Goal: Task Accomplishment & Management: Complete application form

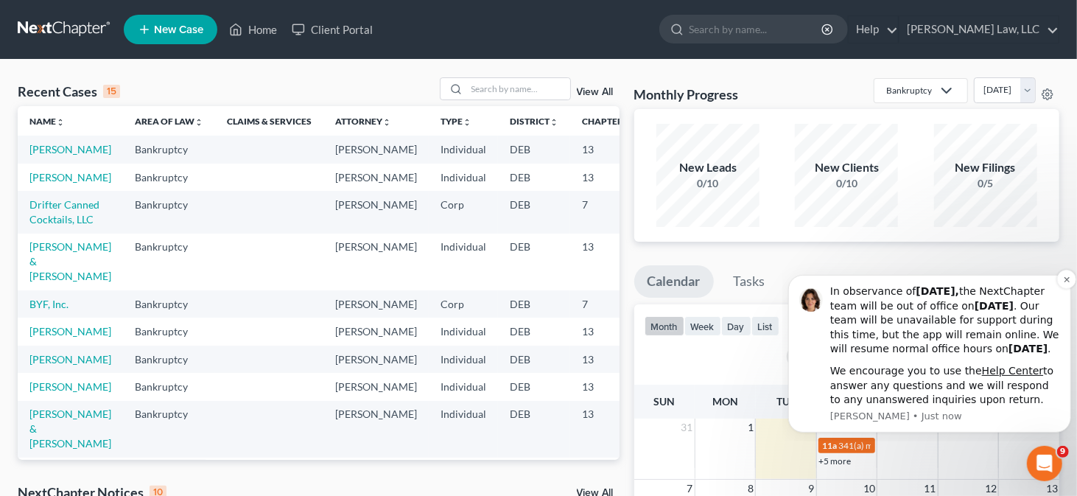
click at [857, 286] on div "In observance of [DATE], the NextChapter team will be out of office [DATE][DATE…" at bounding box center [944, 320] width 230 height 72
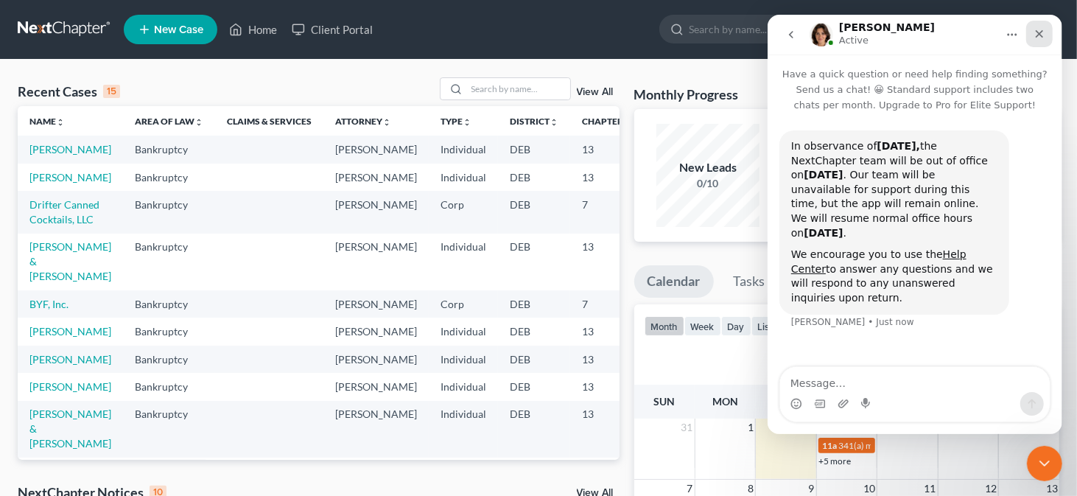
click at [1047, 33] on div "Close" at bounding box center [1038, 34] width 27 height 27
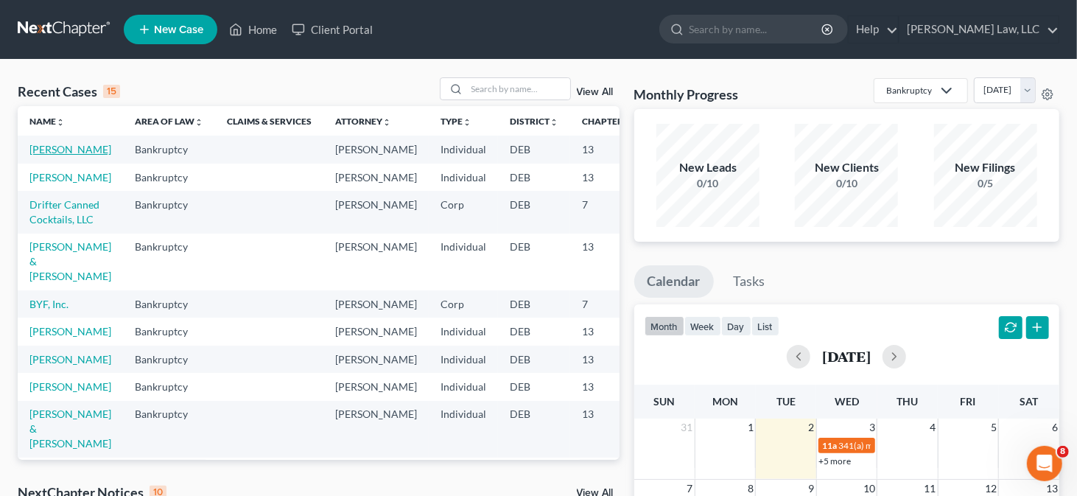
click at [44, 155] on link "[PERSON_NAME]" at bounding box center [70, 149] width 82 height 13
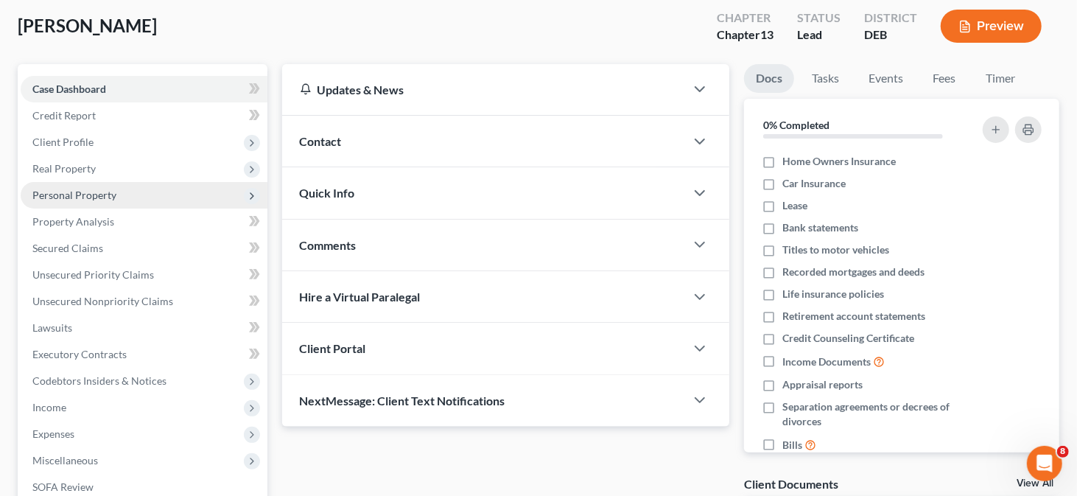
scroll to position [147, 0]
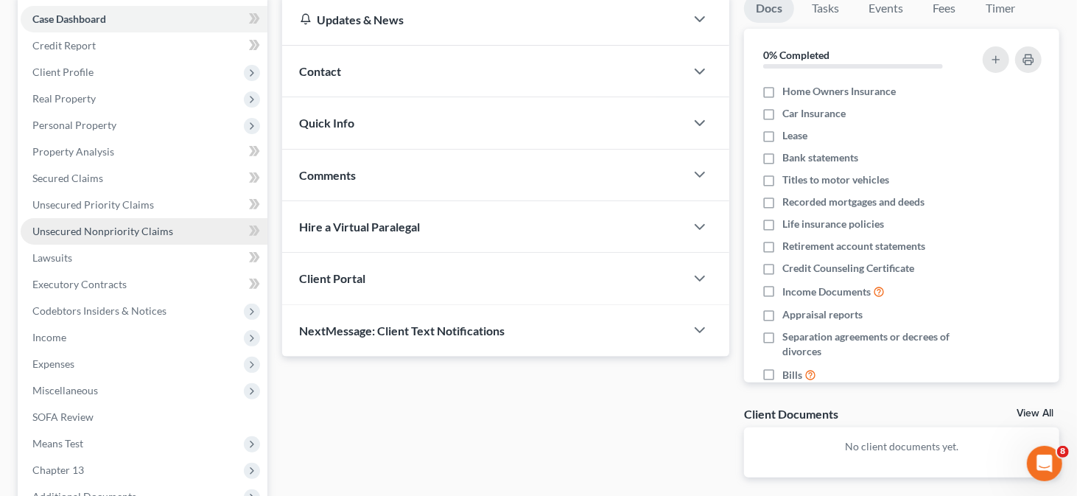
click at [143, 233] on span "Unsecured Nonpriority Claims" at bounding box center [102, 231] width 141 height 13
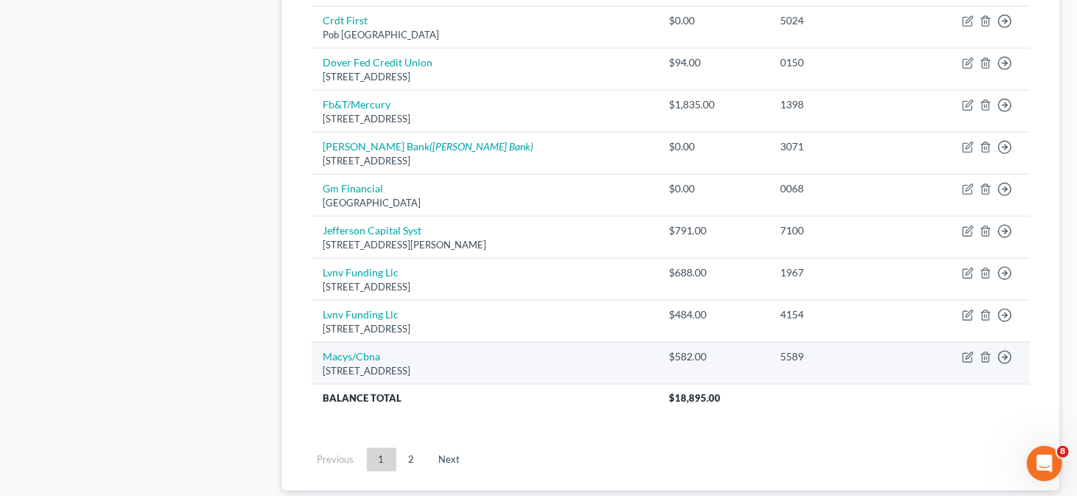
scroll to position [1178, 0]
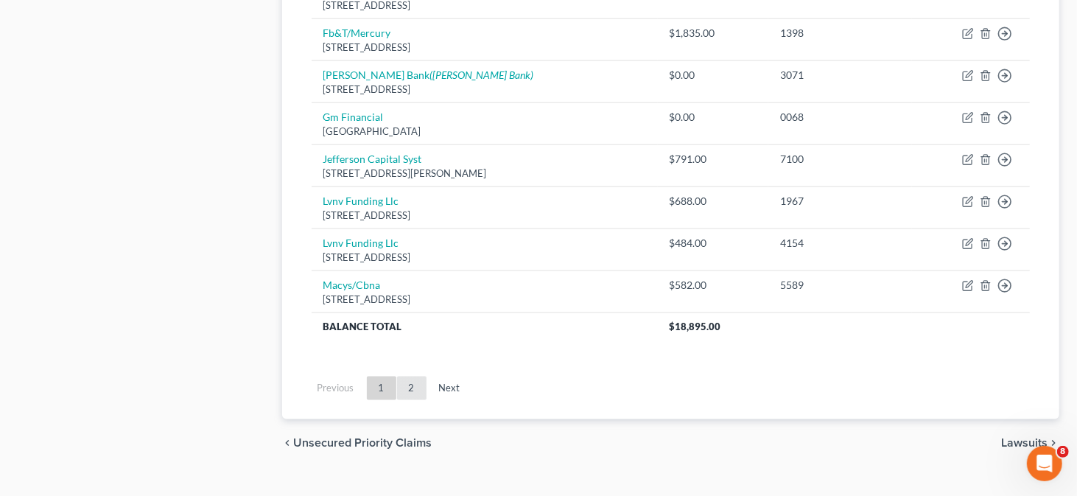
click at [409, 387] on link "2" at bounding box center [411, 388] width 29 height 24
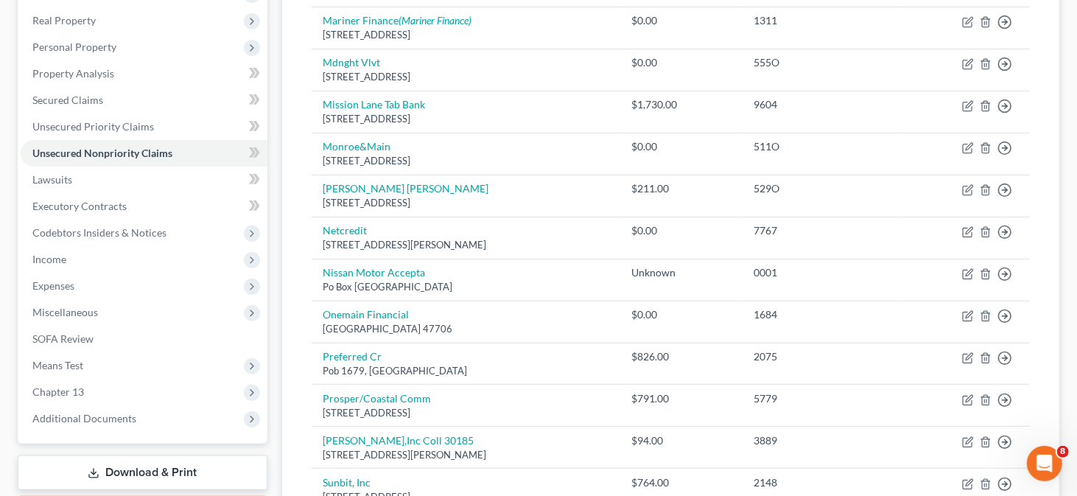
scroll to position [0, 0]
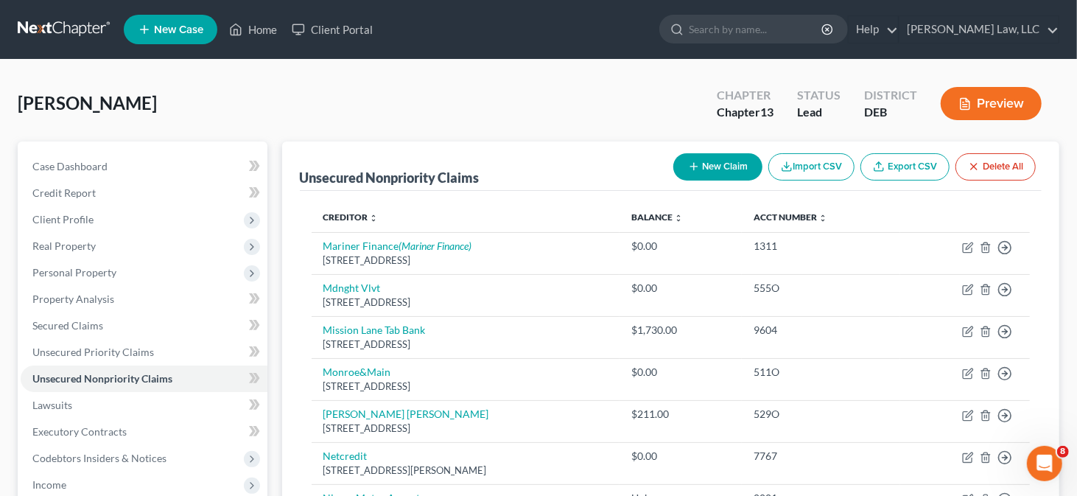
click at [705, 173] on button "New Claim" at bounding box center [717, 166] width 89 height 27
select select "0"
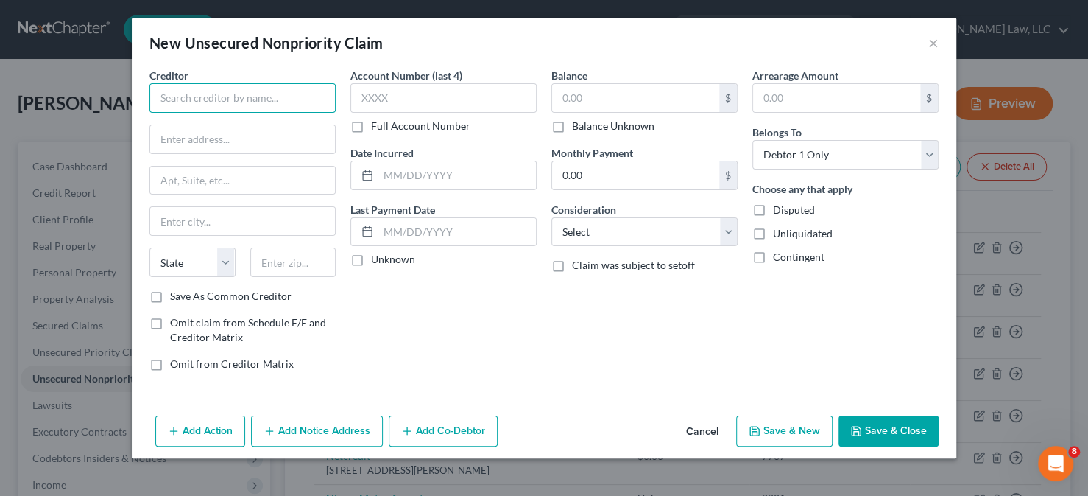
click at [247, 99] on input "text" at bounding box center [242, 97] width 186 height 29
type input "m"
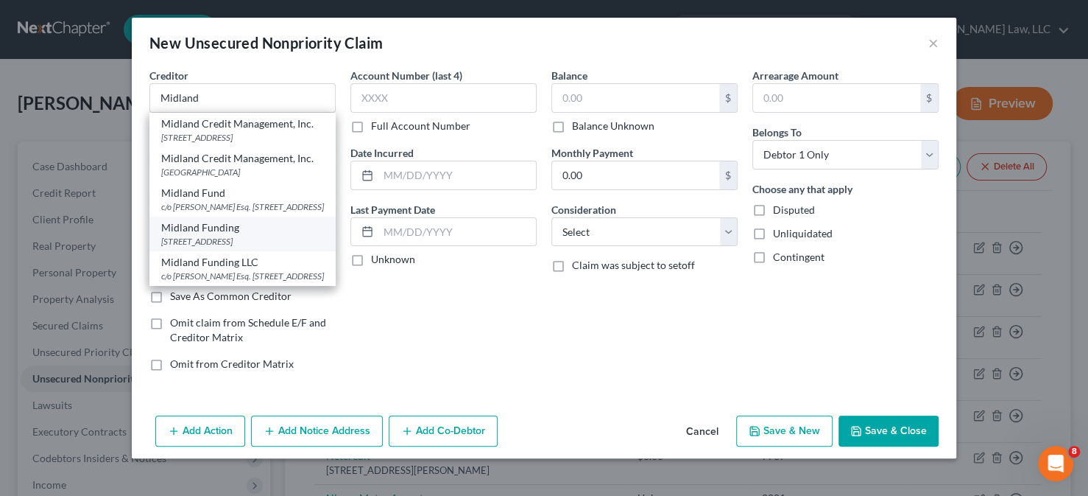
click at [242, 247] on div "[STREET_ADDRESS]" at bounding box center [242, 241] width 163 height 13
type input "Midland Funding"
type input "[STREET_ADDRESS]"
type input "[PERSON_NAME]"
select select "23"
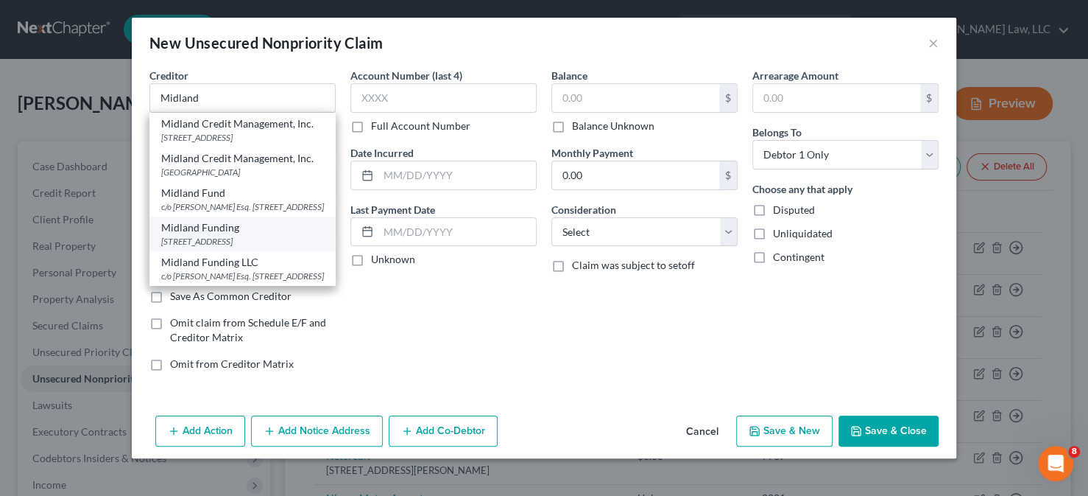
type input "48083"
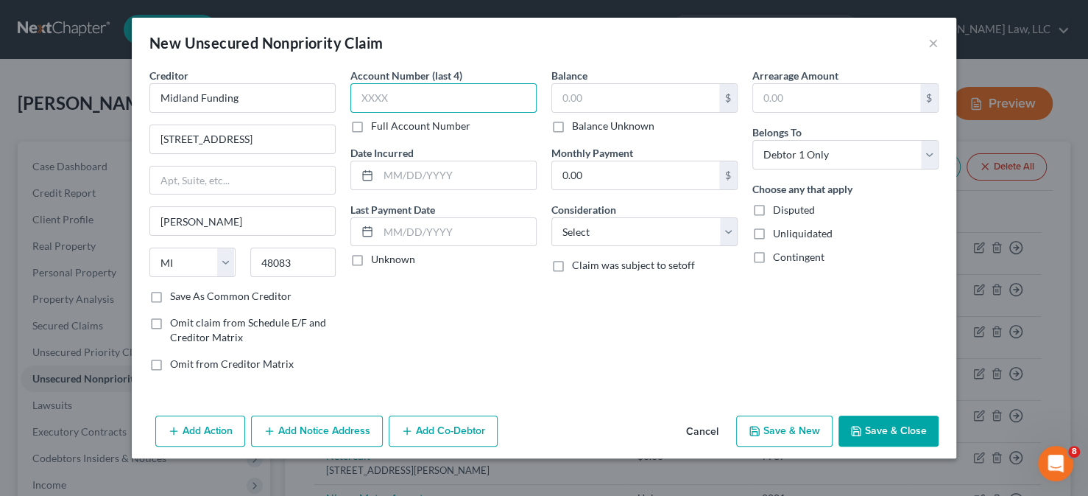
click at [418, 103] on input "text" at bounding box center [444, 97] width 186 height 29
type input "4811"
click at [578, 94] on input "text" at bounding box center [635, 98] width 167 height 28
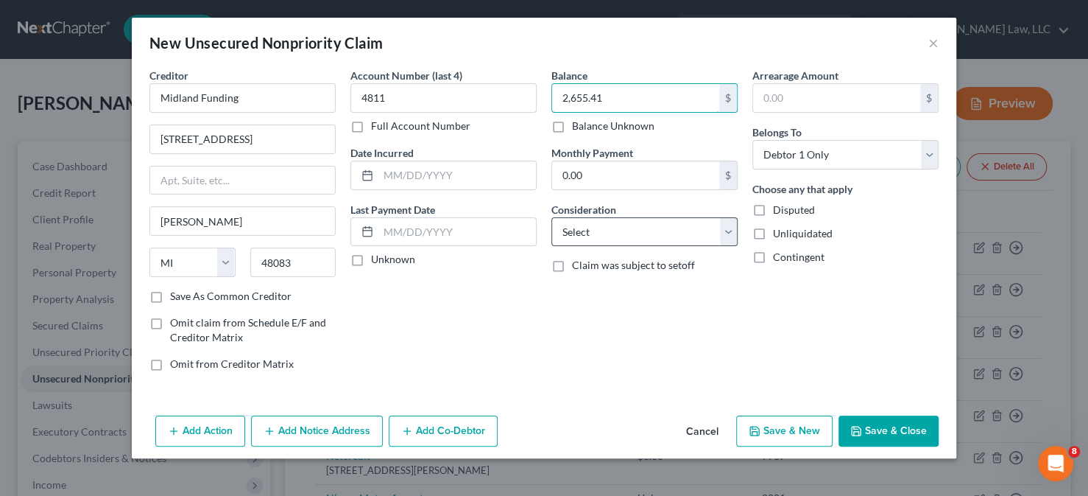
type input "2,655.41"
click at [613, 228] on select "Select Cable / Satellite Services Collection Agency Credit Card Debt Debt Couns…" at bounding box center [645, 231] width 186 height 29
select select "14"
click at [552, 217] on select "Select Cable / Satellite Services Collection Agency Credit Card Debt Debt Couns…" at bounding box center [645, 231] width 186 height 29
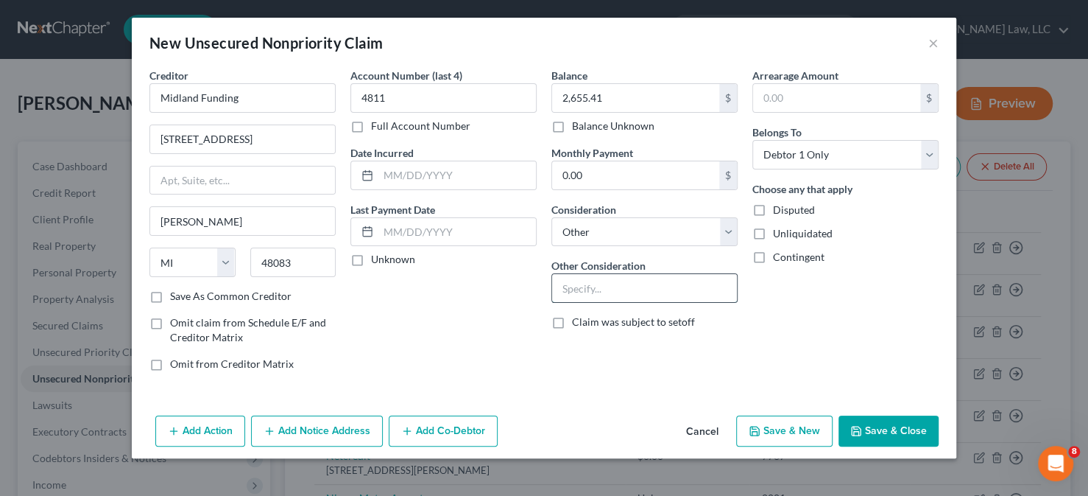
click at [597, 281] on input "text" at bounding box center [644, 288] width 185 height 28
type input "Collections Comenity Bank Zales"
click at [873, 423] on button "Save & Close" at bounding box center [889, 430] width 100 height 31
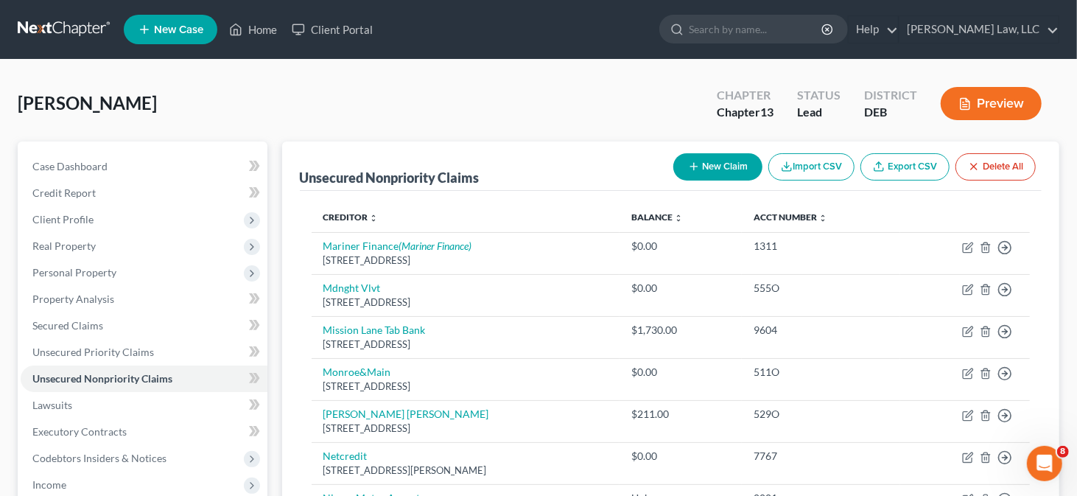
click at [687, 175] on button "New Claim" at bounding box center [717, 166] width 89 height 27
select select "0"
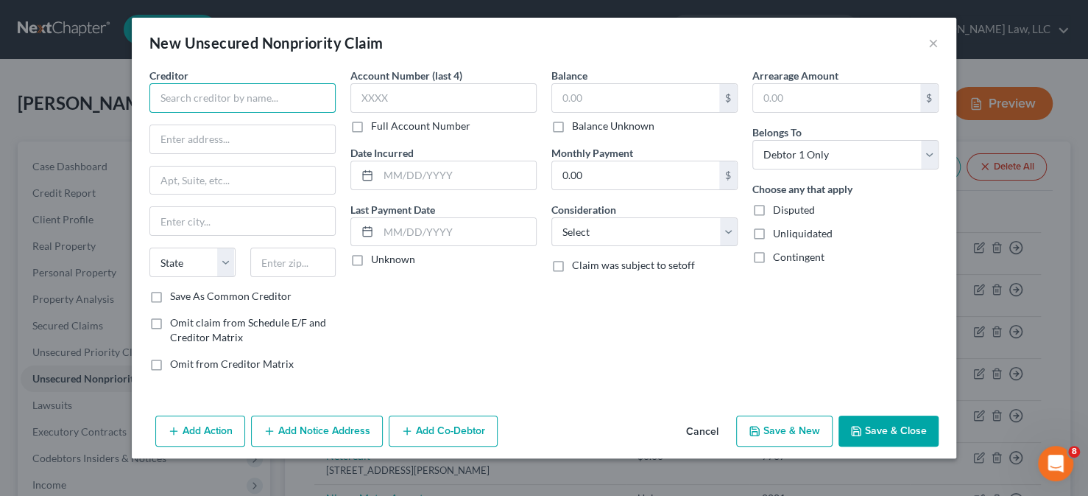
click at [233, 99] on input "text" at bounding box center [242, 97] width 186 height 29
type input "Dover Federal Credit Union"
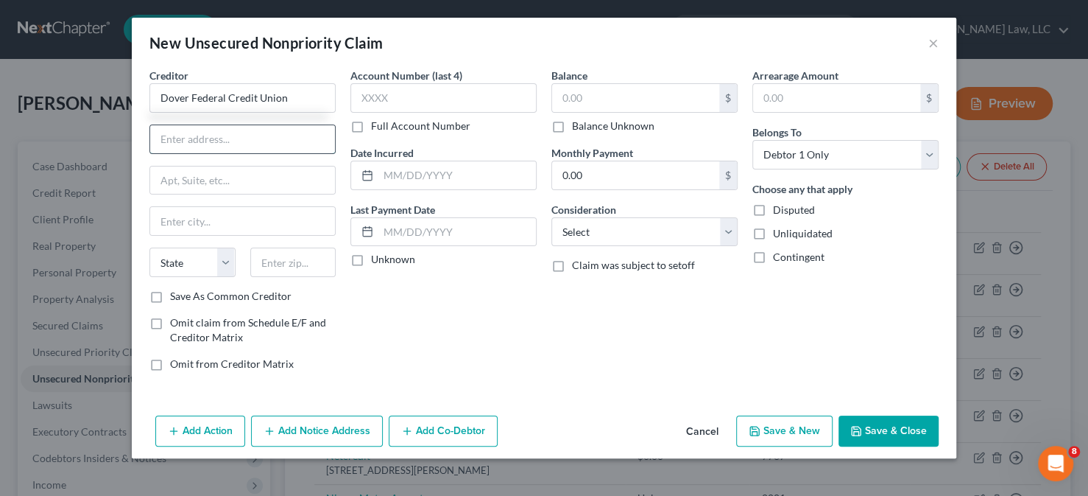
click at [217, 138] on input "text" at bounding box center [242, 139] width 185 height 28
type input "[STREET_ADDRESS]"
click at [268, 261] on input "text" at bounding box center [293, 261] width 86 height 29
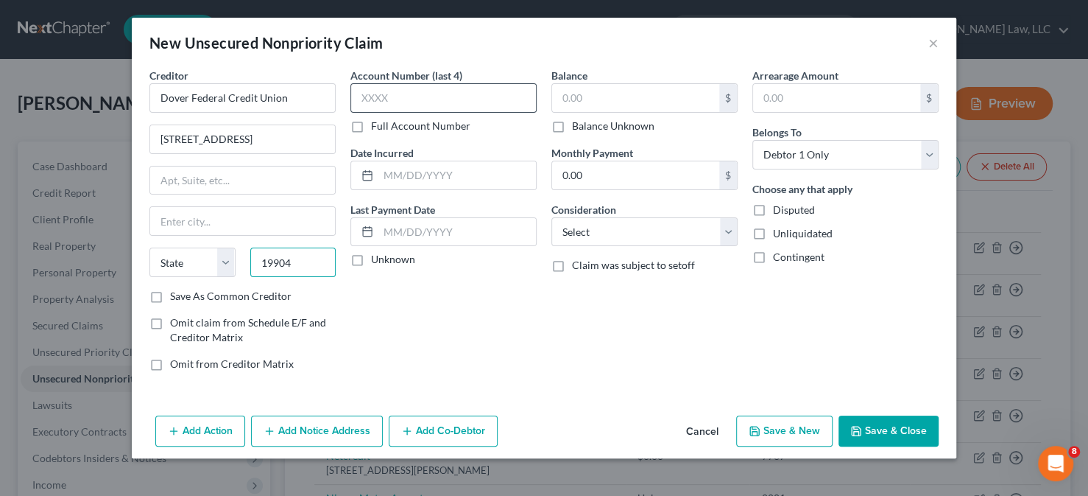
type input "19904"
click at [408, 99] on input "text" at bounding box center [444, 97] width 186 height 29
type input "[GEOGRAPHIC_DATA]"
select select "7"
type input "5065"
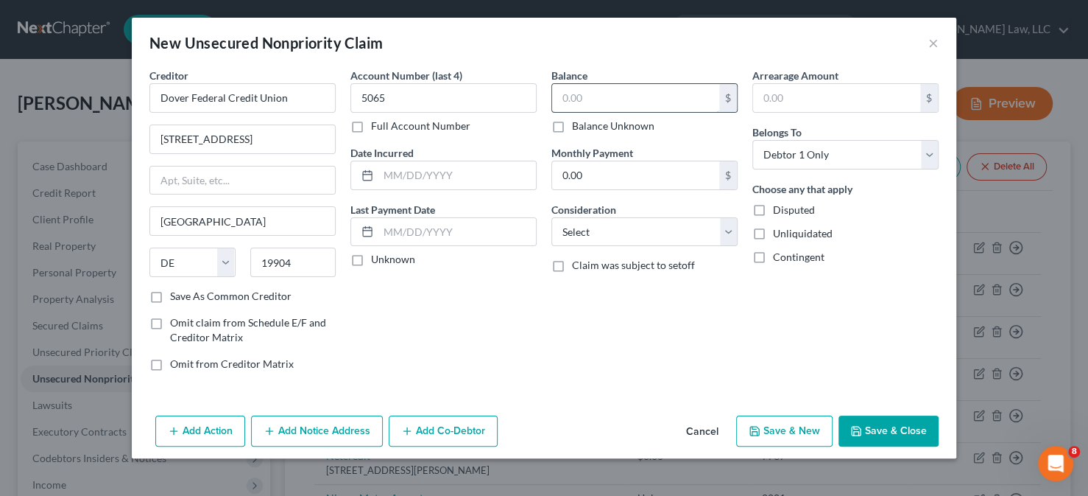
click at [552, 99] on div "Balance $ Balance Unknown Balance Undetermined $ Balance Unknown Monthly Paymen…" at bounding box center [644, 225] width 201 height 315
click at [586, 99] on input "text" at bounding box center [635, 98] width 167 height 28
click at [591, 97] on input "text" at bounding box center [635, 98] width 167 height 28
type input "94.2"
click at [660, 348] on div "Balance 94.20 $ Balance Unknown Balance Undetermined 94.2 $ Balance Unknown Mon…" at bounding box center [644, 225] width 201 height 315
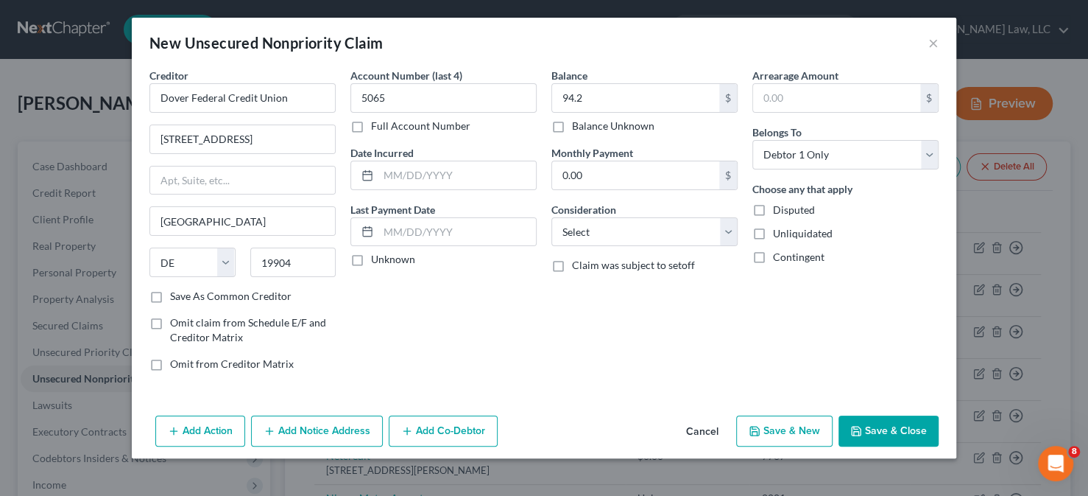
click at [879, 418] on button "Save & Close" at bounding box center [889, 430] width 100 height 31
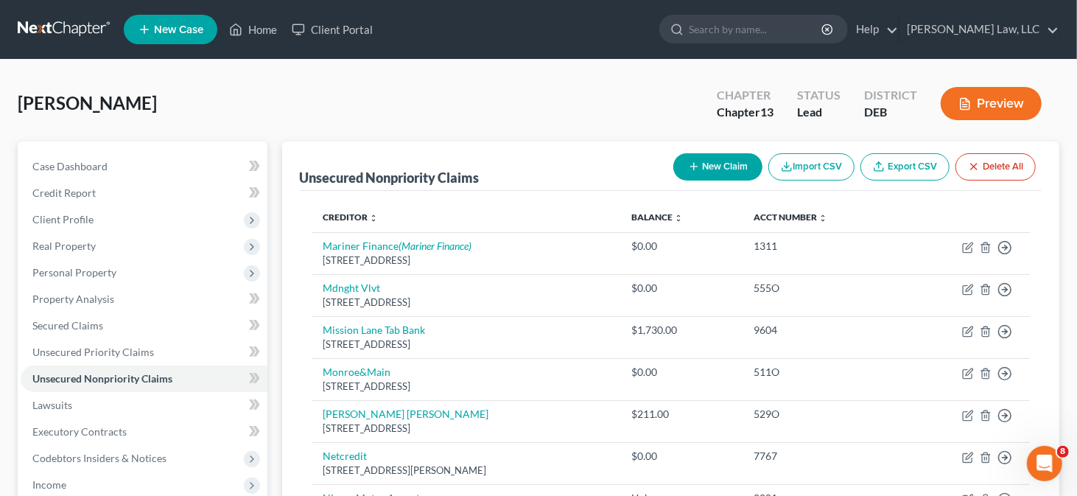
click at [720, 153] on button "New Claim" at bounding box center [717, 166] width 89 height 27
select select "0"
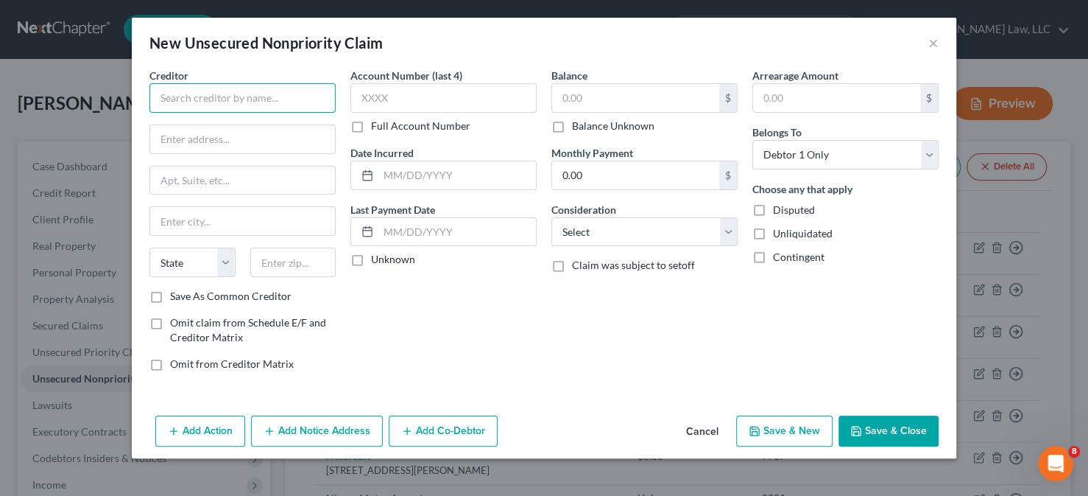
click at [247, 96] on input "text" at bounding box center [242, 97] width 186 height 29
type input "FirstCollect, Inc"
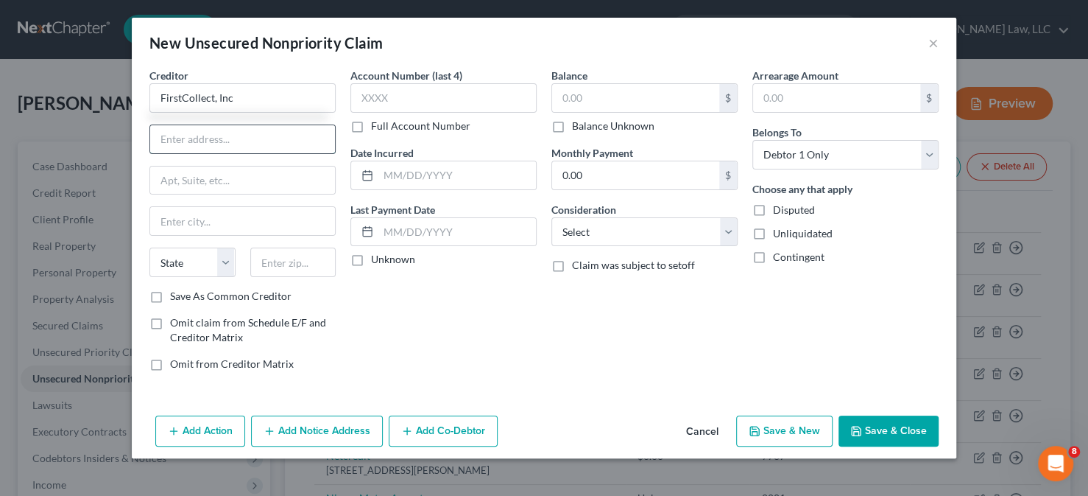
click at [255, 133] on input "text" at bounding box center [242, 139] width 185 height 28
type input "PO Box 102"
click at [278, 261] on input "text" at bounding box center [293, 261] width 86 height 29
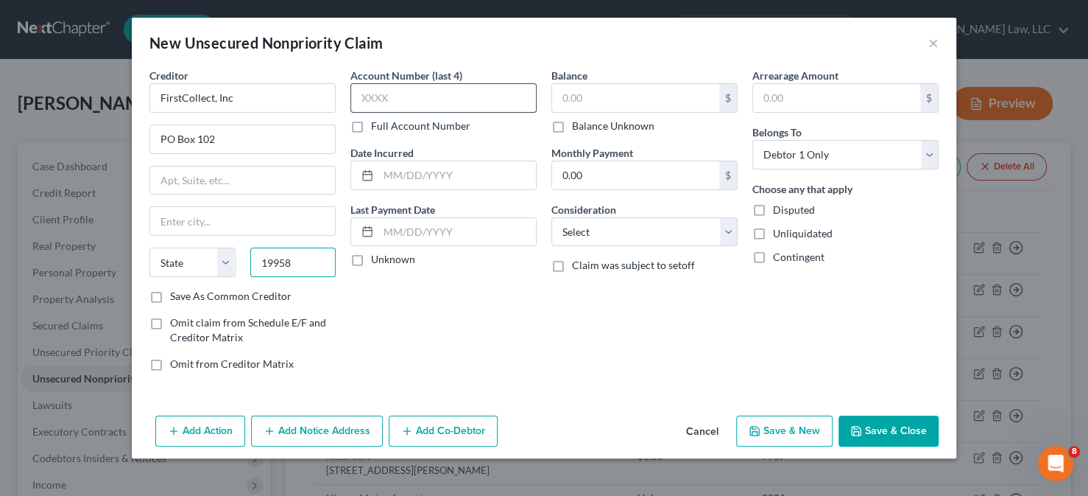
type input "19958"
click at [390, 95] on input "text" at bounding box center [444, 97] width 186 height 29
type input "Lewes"
select select "7"
type input "9205"
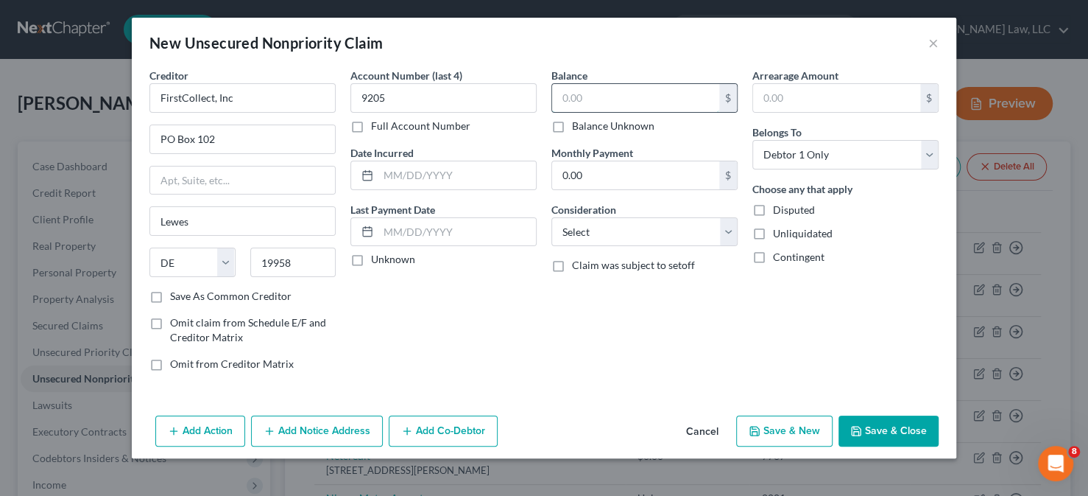
click at [621, 97] on input "text" at bounding box center [635, 98] width 167 height 28
type input "180.84"
click at [616, 228] on select "Select Cable / Satellite Services Collection Agency Credit Card Debt Debt Couns…" at bounding box center [645, 231] width 186 height 29
select select "14"
click at [552, 217] on select "Select Cable / Satellite Services Collection Agency Credit Card Debt Debt Couns…" at bounding box center [645, 231] width 186 height 29
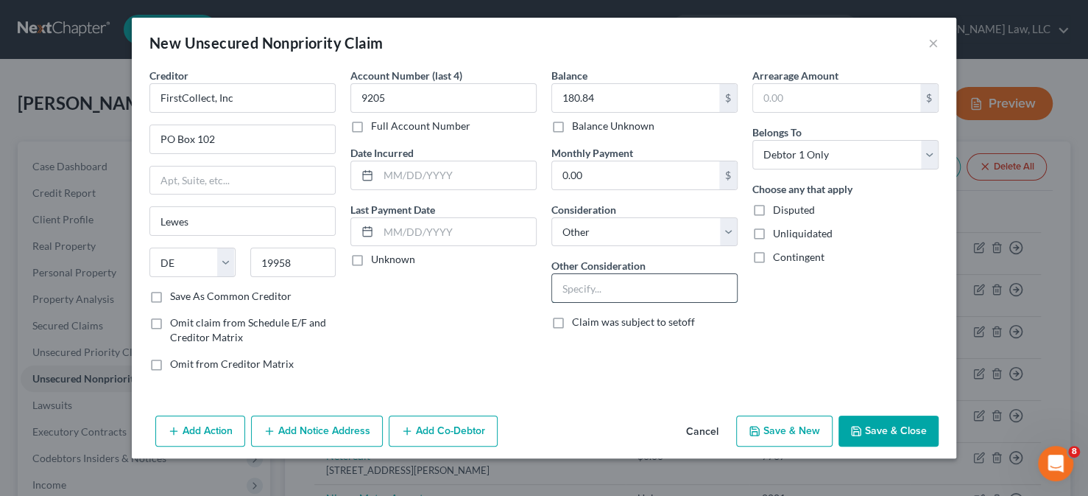
click at [597, 275] on input "text" at bounding box center [644, 288] width 185 height 28
type input "Collections ENT & [GEOGRAPHIC_DATA] [GEOGRAPHIC_DATA]"
click at [881, 434] on button "Save & Close" at bounding box center [889, 430] width 100 height 31
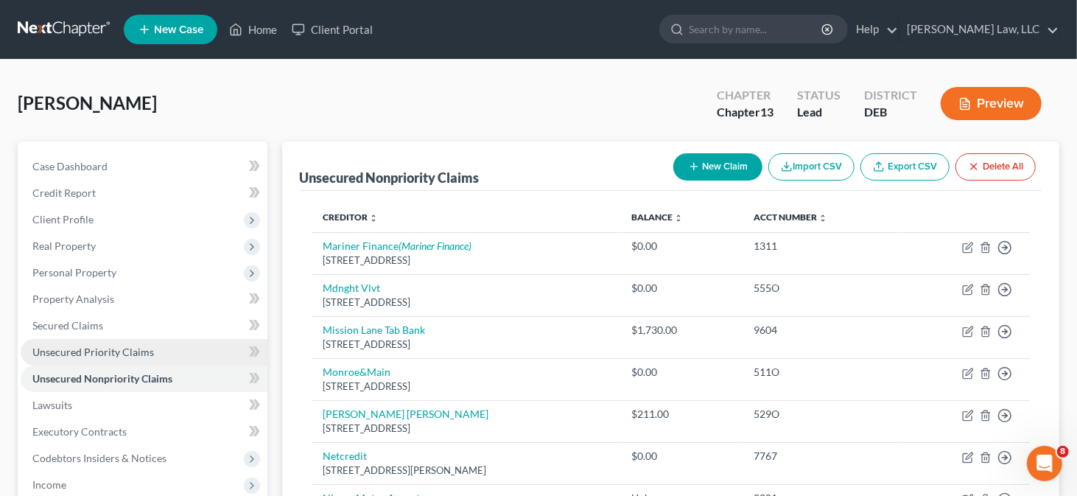
click at [97, 351] on span "Unsecured Priority Claims" at bounding box center [93, 351] width 122 height 13
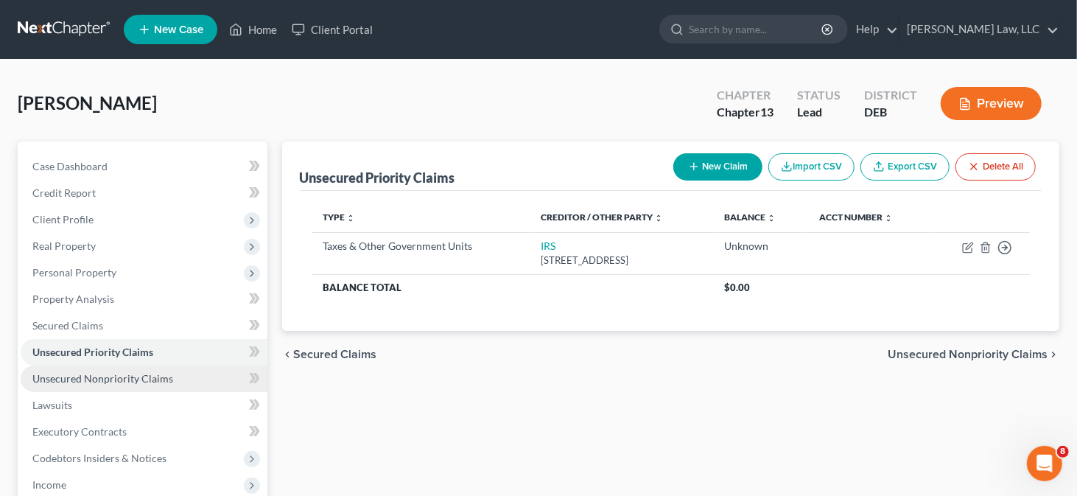
click at [132, 376] on span "Unsecured Nonpriority Claims" at bounding box center [102, 378] width 141 height 13
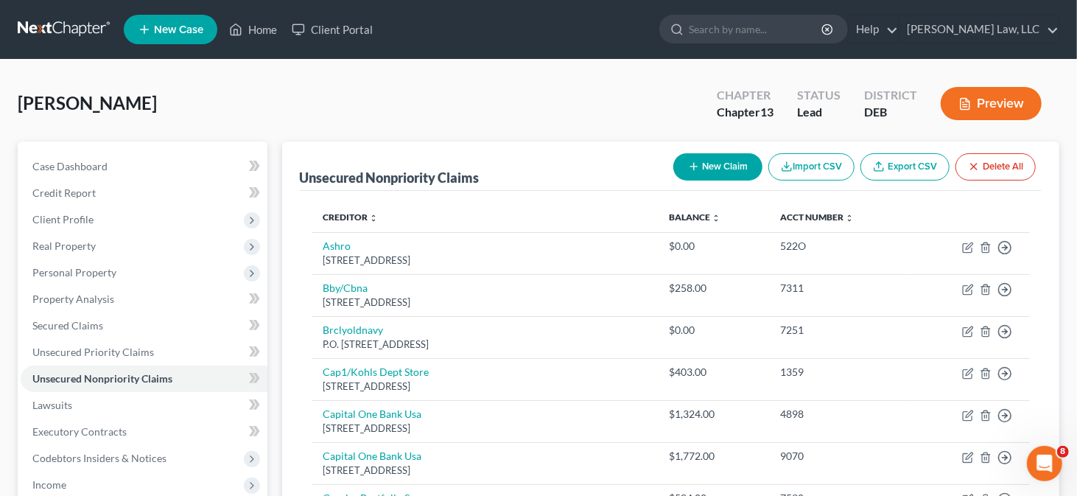
click at [725, 161] on button "New Claim" at bounding box center [717, 166] width 89 height 27
select select "0"
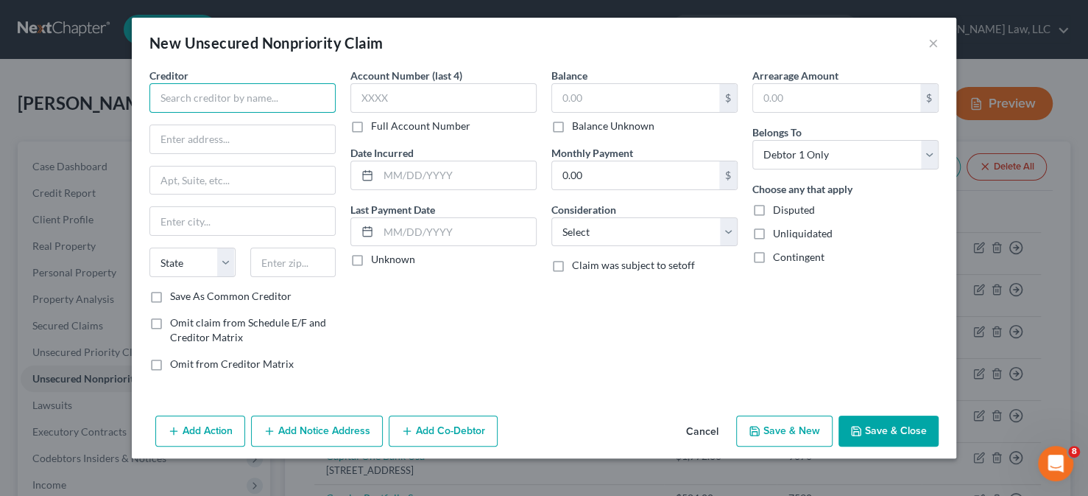
click at [182, 102] on input "text" at bounding box center [242, 97] width 186 height 29
type input "TidalHealth"
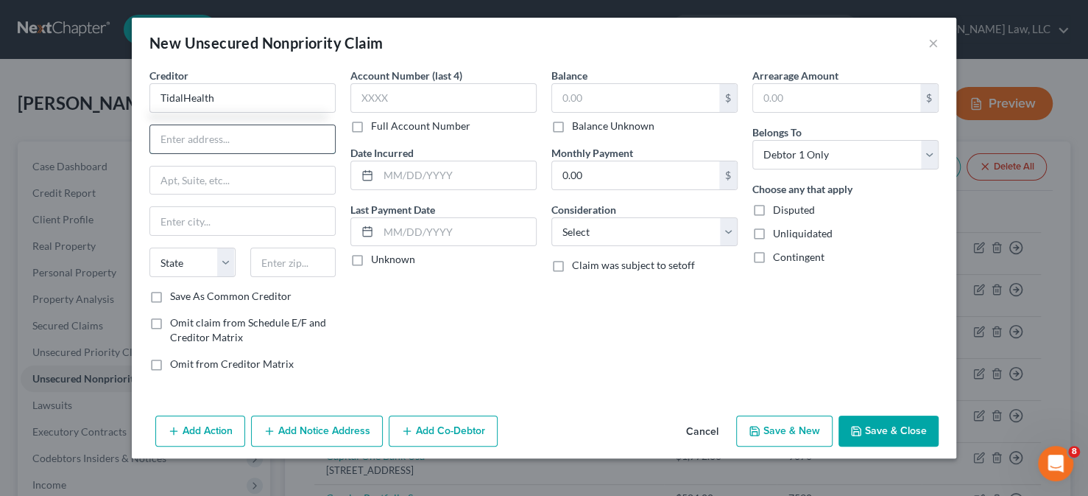
click at [191, 148] on input "text" at bounding box center [242, 139] width 185 height 28
type input "PO Box 826874"
click at [291, 269] on input "text" at bounding box center [293, 261] width 86 height 29
type input "19182"
drag, startPoint x: 213, startPoint y: 306, endPoint x: 214, endPoint y: 298, distance: 8.1
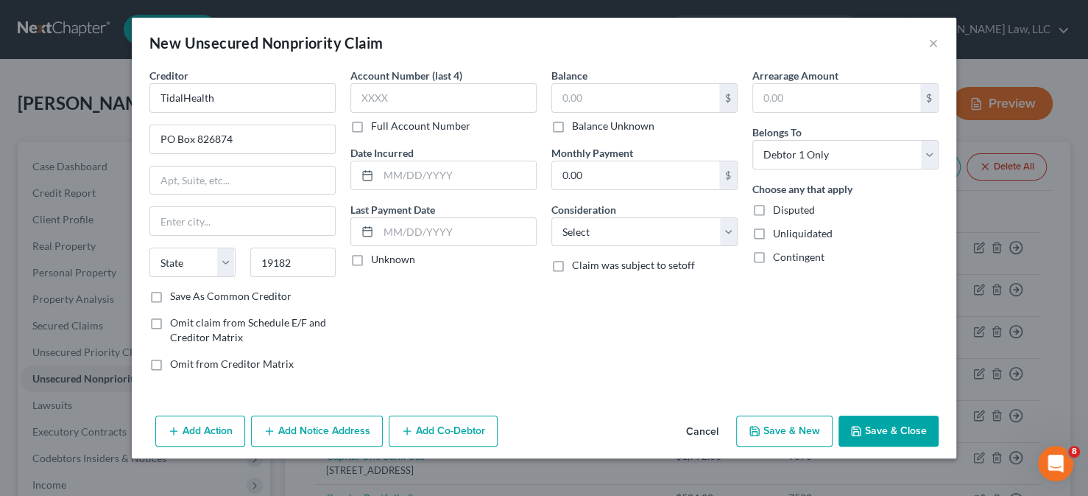
click at [213, 303] on div "Creditor * TidalHealth PO Box 826874 [GEOGRAPHIC_DATA][US_STATE] AZ CA CO CT DE…" at bounding box center [242, 225] width 201 height 315
type input "[GEOGRAPHIC_DATA]"
select select "39"
click at [214, 296] on label "Save As Common Creditor" at bounding box center [231, 296] width 122 height 15
click at [186, 296] on input "Save As Common Creditor" at bounding box center [181, 294] width 10 height 10
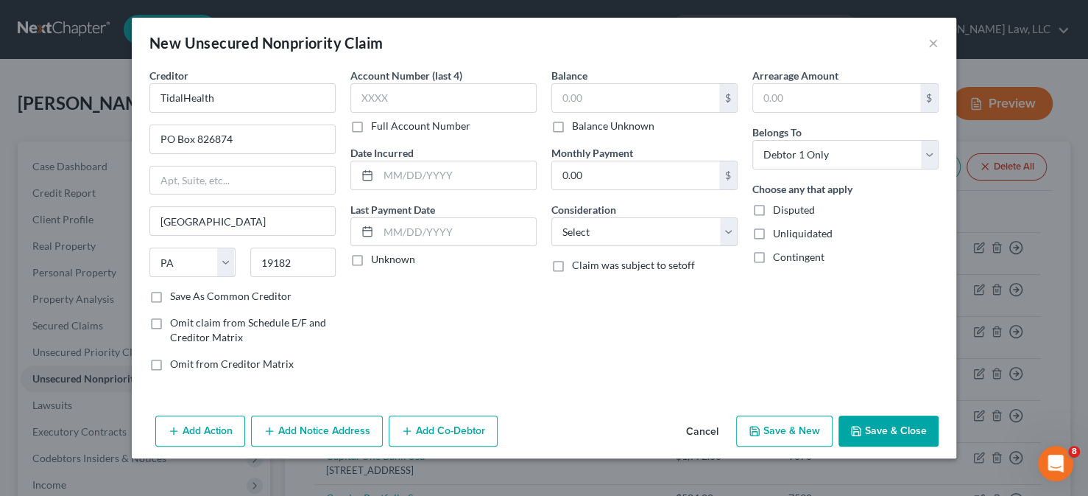
checkbox input "true"
click at [404, 107] on input "text" at bounding box center [444, 97] width 186 height 29
type input "9508"
click at [569, 99] on input "text" at bounding box center [635, 98] width 167 height 28
type input "90"
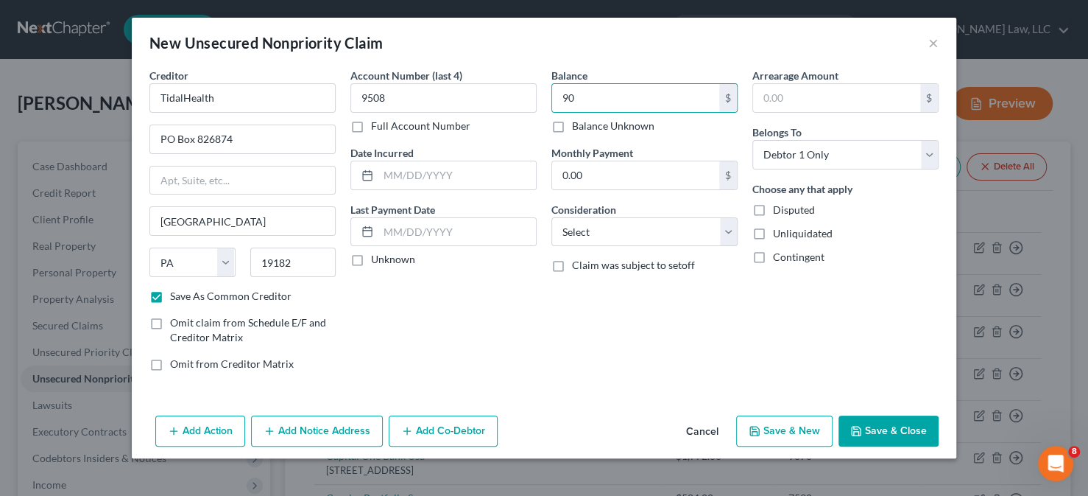
click at [861, 426] on icon "button" at bounding box center [856, 430] width 9 height 9
checkbox input "false"
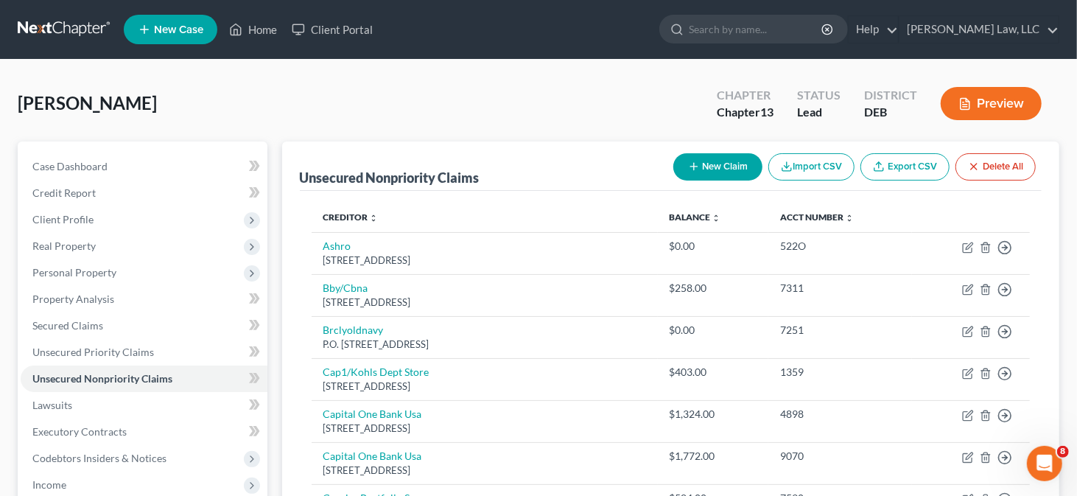
click at [704, 170] on button "New Claim" at bounding box center [717, 166] width 89 height 27
select select "0"
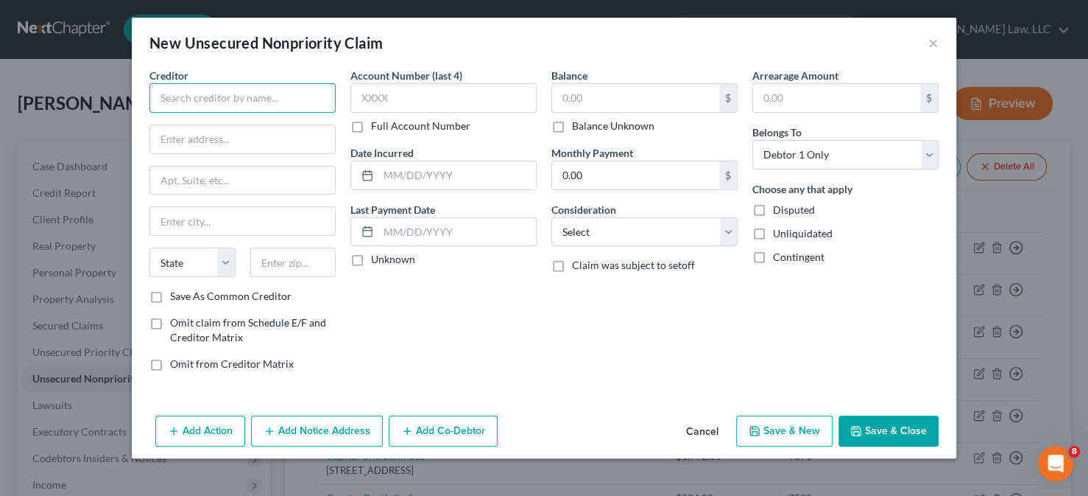
click at [231, 98] on input "text" at bounding box center [242, 97] width 186 height 29
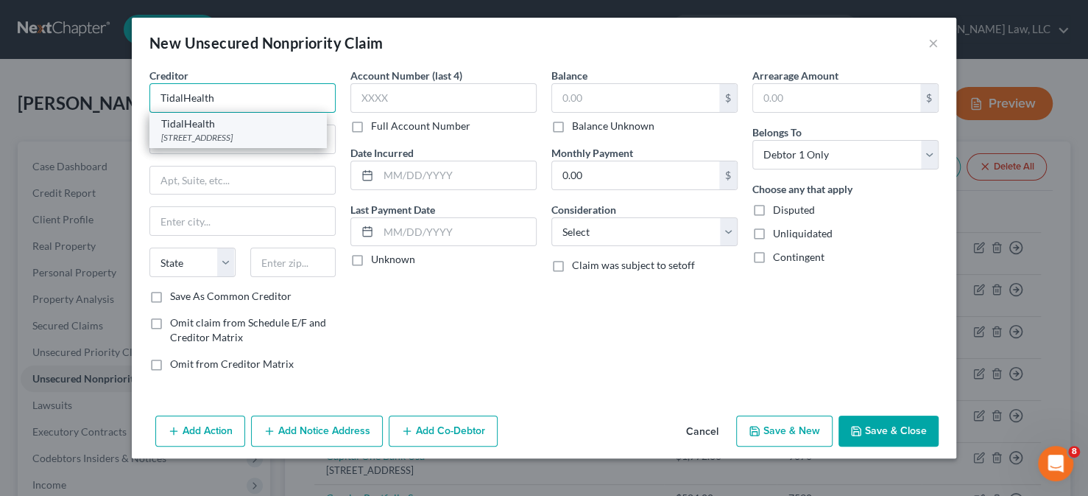
type input "TidalHealth"
click at [230, 126] on div "TidalHealth" at bounding box center [237, 123] width 153 height 15
type input "PO Box 826874"
type input "[GEOGRAPHIC_DATA]"
select select "39"
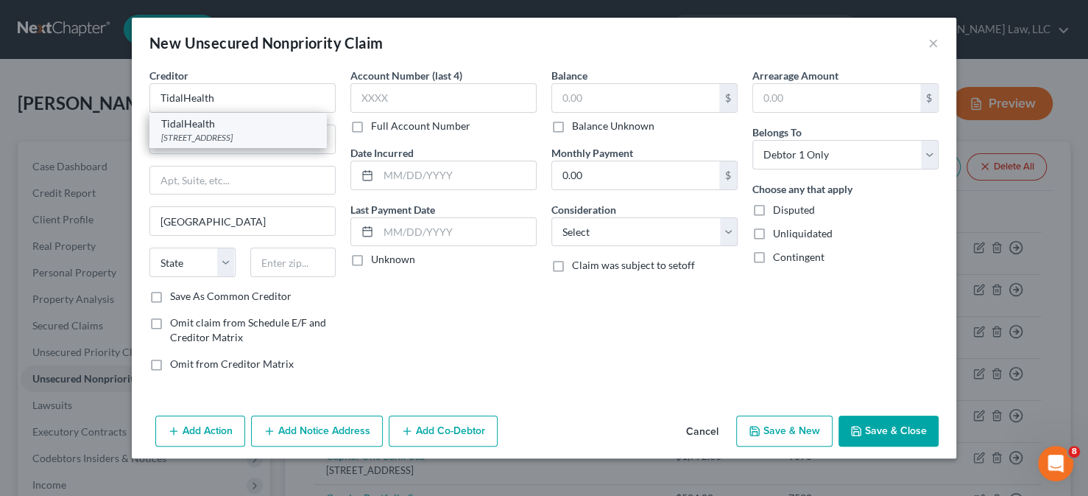
type input "19182"
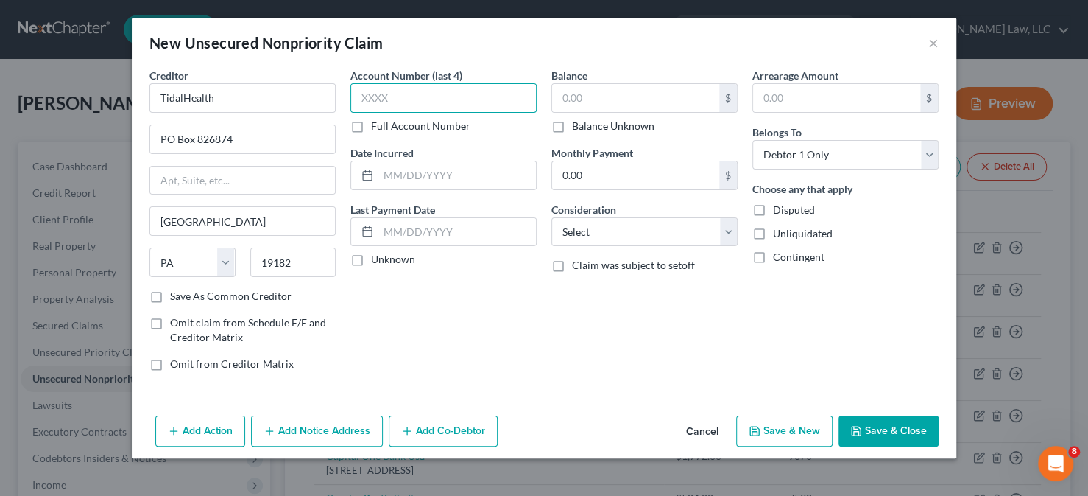
click at [432, 96] on input "text" at bounding box center [444, 97] width 186 height 29
type input "9508"
click at [594, 97] on input "text" at bounding box center [635, 98] width 167 height 28
click at [879, 420] on button "Save & Close" at bounding box center [889, 430] width 100 height 31
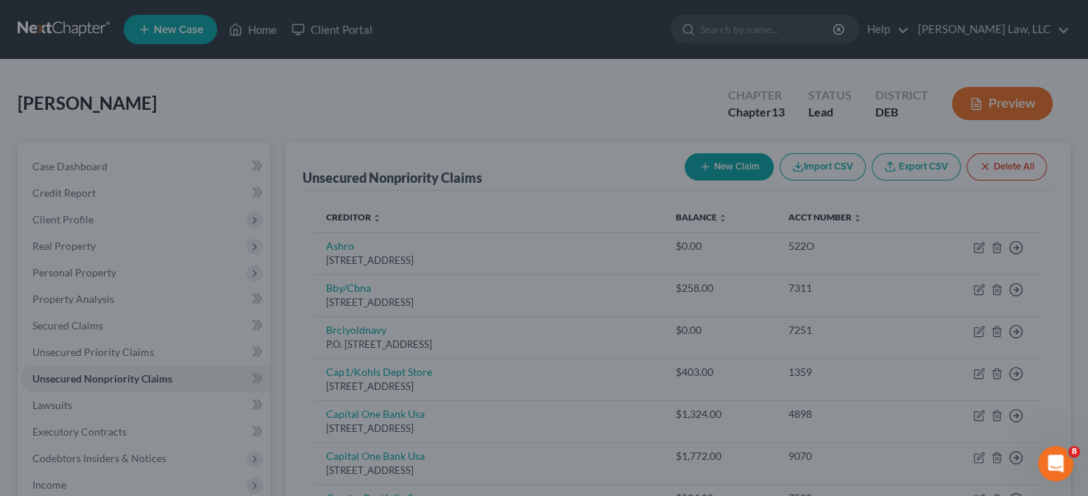
type input "70.00"
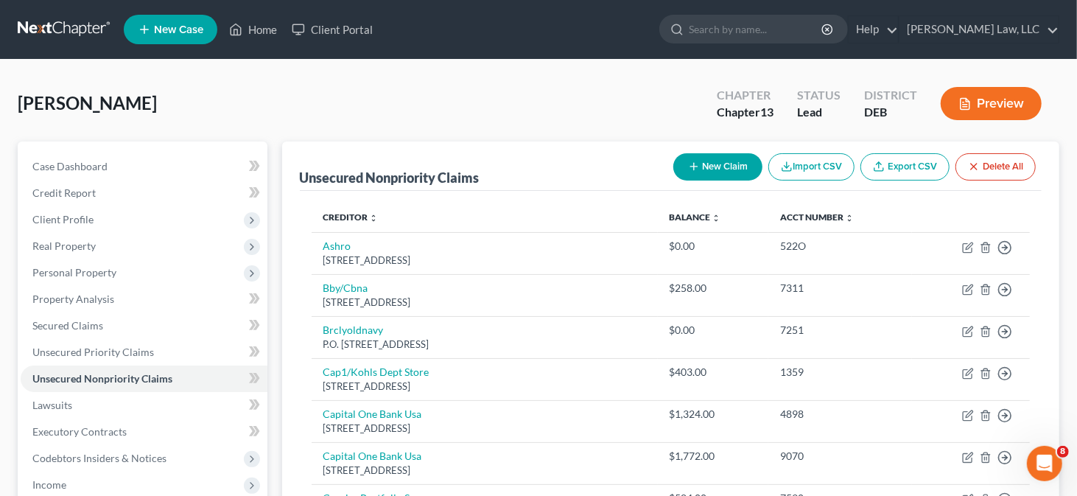
click at [707, 173] on button "New Claim" at bounding box center [717, 166] width 89 height 27
select select "0"
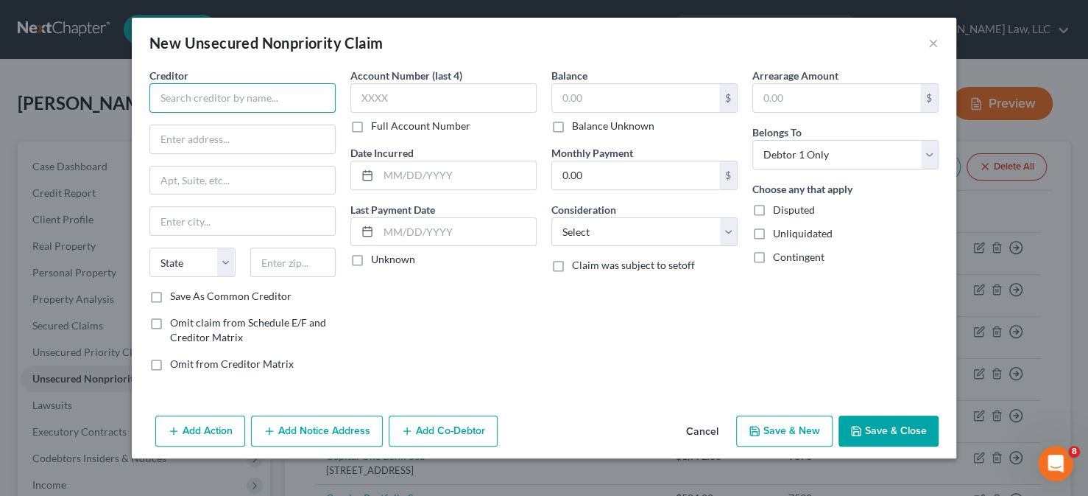
click at [284, 99] on input "text" at bounding box center [242, 97] width 186 height 29
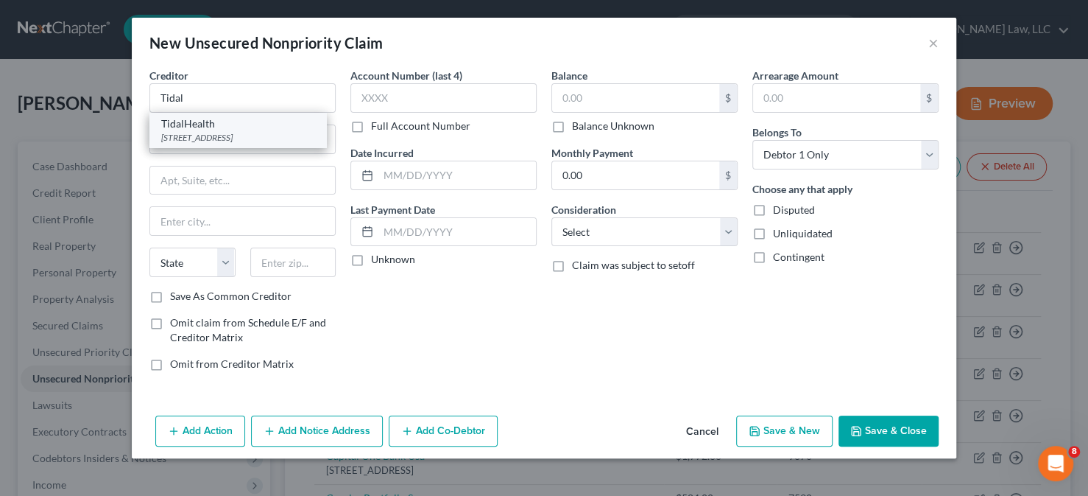
click at [279, 125] on div "TidalHealth" at bounding box center [237, 123] width 153 height 15
type input "TidalHealth"
type input "PO Box 826874"
type input "[GEOGRAPHIC_DATA]"
select select "39"
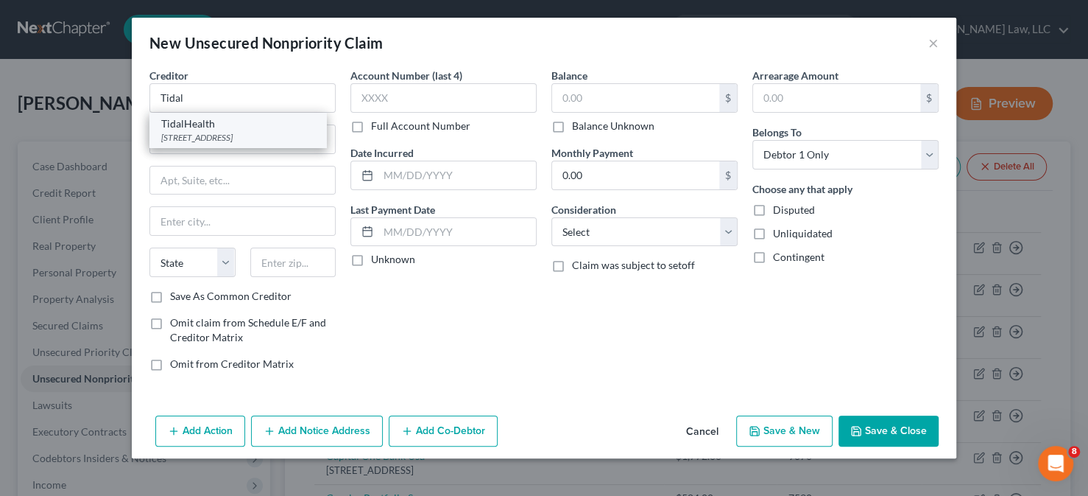
type input "19182"
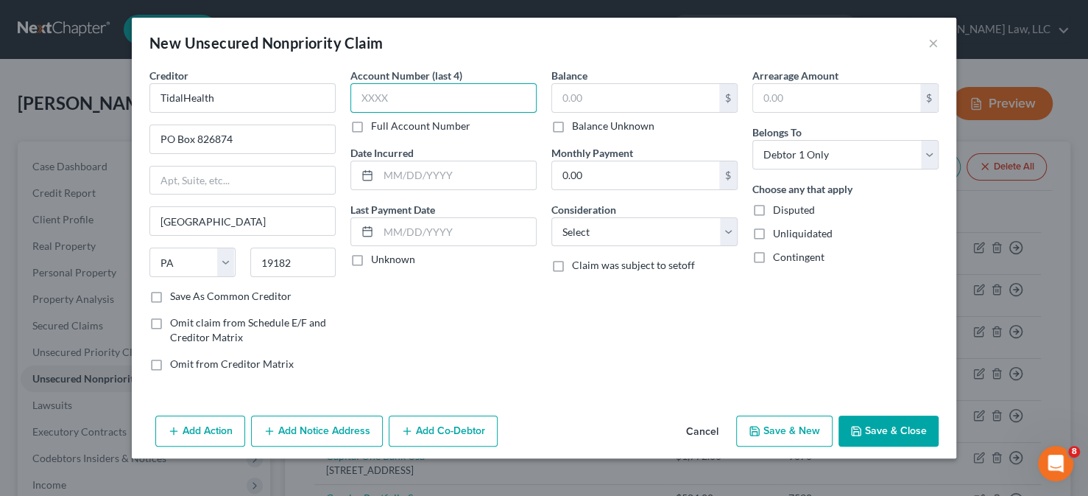
click at [456, 100] on input "text" at bounding box center [444, 97] width 186 height 29
type input "9508"
click at [575, 91] on input "text" at bounding box center [635, 98] width 167 height 28
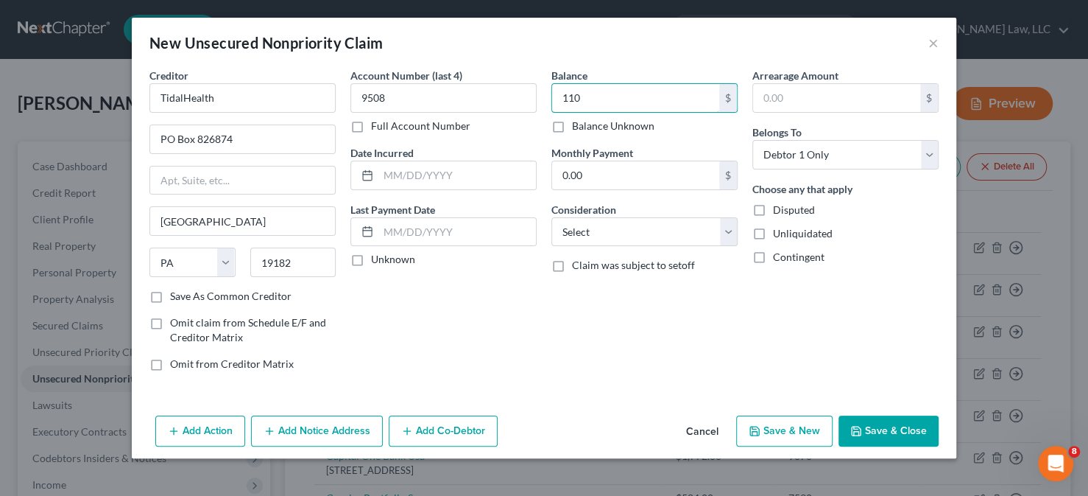
type input "110"
click at [891, 418] on button "Save & Close" at bounding box center [889, 430] width 100 height 31
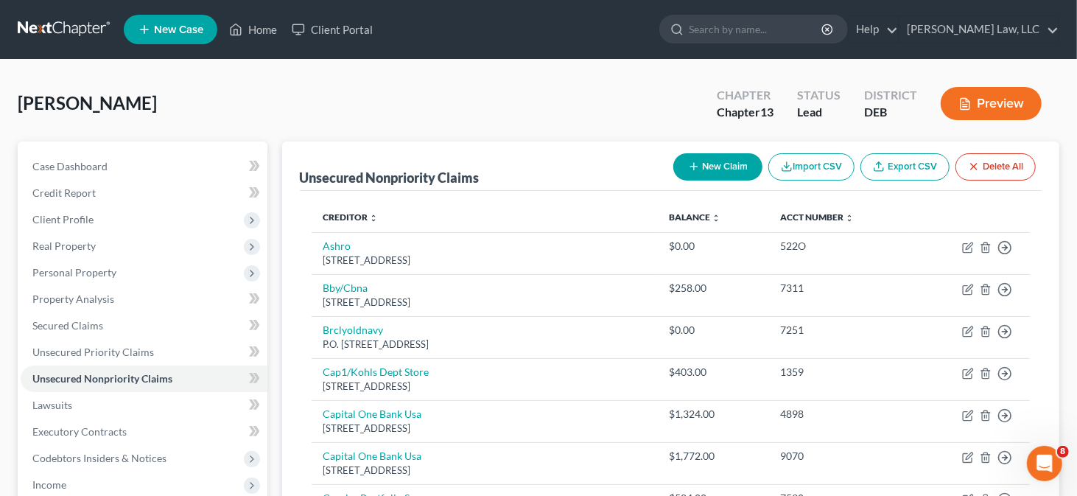
click at [698, 166] on button "New Claim" at bounding box center [717, 166] width 89 height 27
select select "0"
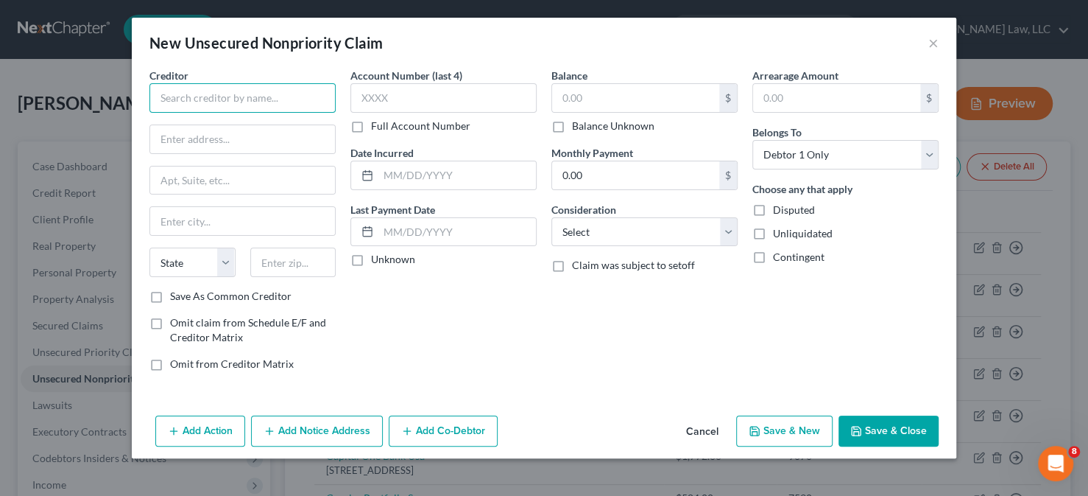
click at [261, 99] on input "text" at bounding box center [242, 97] width 186 height 29
click at [205, 94] on input "UniversalFidelity" at bounding box center [242, 97] width 186 height 29
click at [254, 94] on input "Universal Fidelity" at bounding box center [242, 97] width 186 height 29
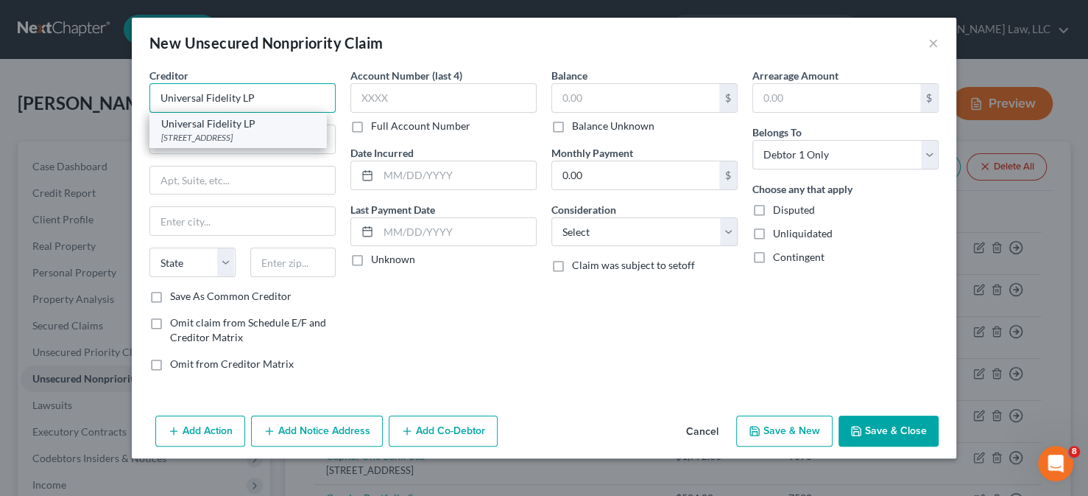
type input "Universal Fidelity LP"
click at [225, 129] on div "Universal Fidelity LP" at bounding box center [237, 123] width 153 height 15
type input "PO Box 5369"
type input "Katy"
select select "45"
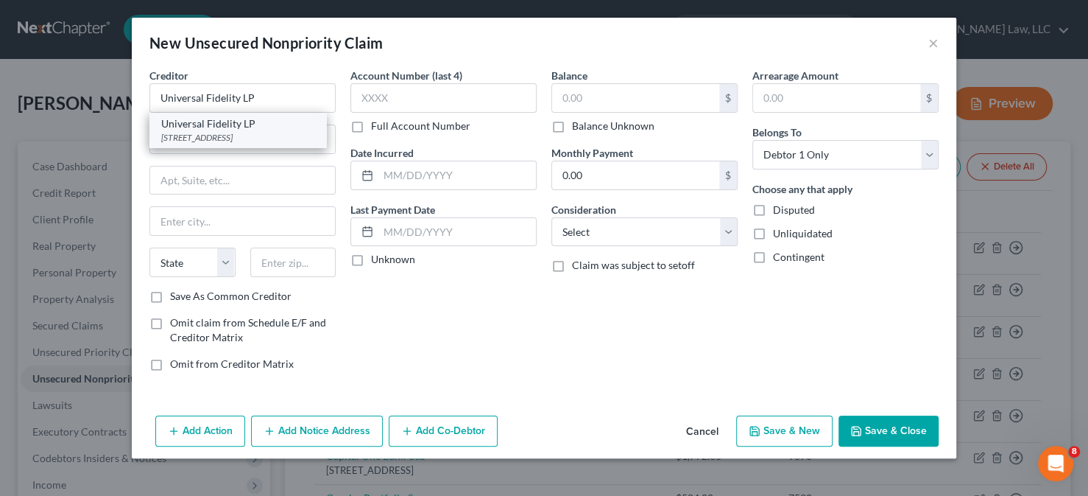
type input "77491"
drag, startPoint x: 203, startPoint y: 138, endPoint x: 242, endPoint y: 138, distance: 38.3
click at [242, 138] on input "PO Box 5369" at bounding box center [242, 139] width 185 height 28
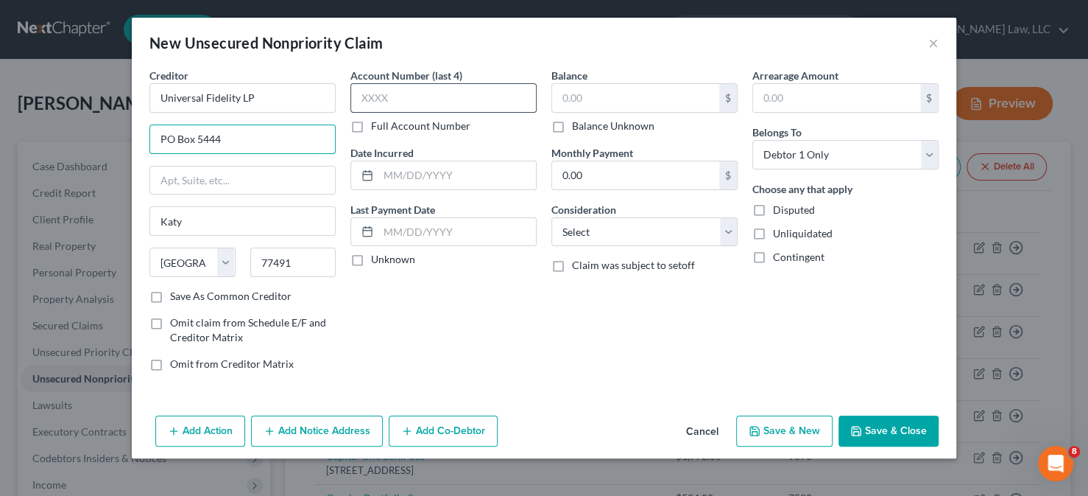
type input "PO Box 5444"
click at [446, 105] on input "text" at bounding box center [444, 97] width 186 height 29
type input "7274"
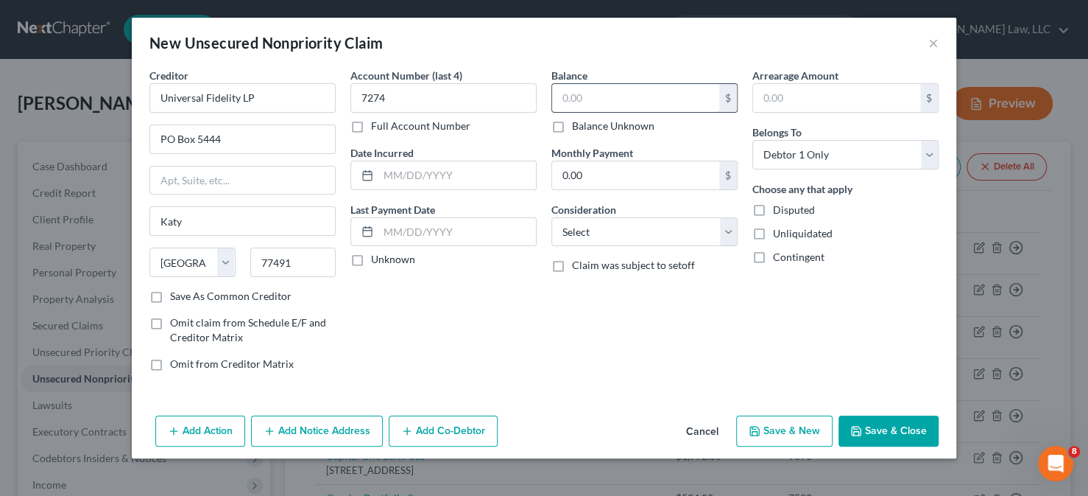
click at [562, 97] on input "text" at bounding box center [635, 98] width 167 height 28
type input "211.07"
click at [648, 232] on select "Select Cable / Satellite Services Collection Agency Credit Card Debt Debt Couns…" at bounding box center [645, 231] width 186 height 29
select select "14"
click at [552, 217] on select "Select Cable / Satellite Services Collection Agency Credit Card Debt Debt Couns…" at bounding box center [645, 231] width 186 height 29
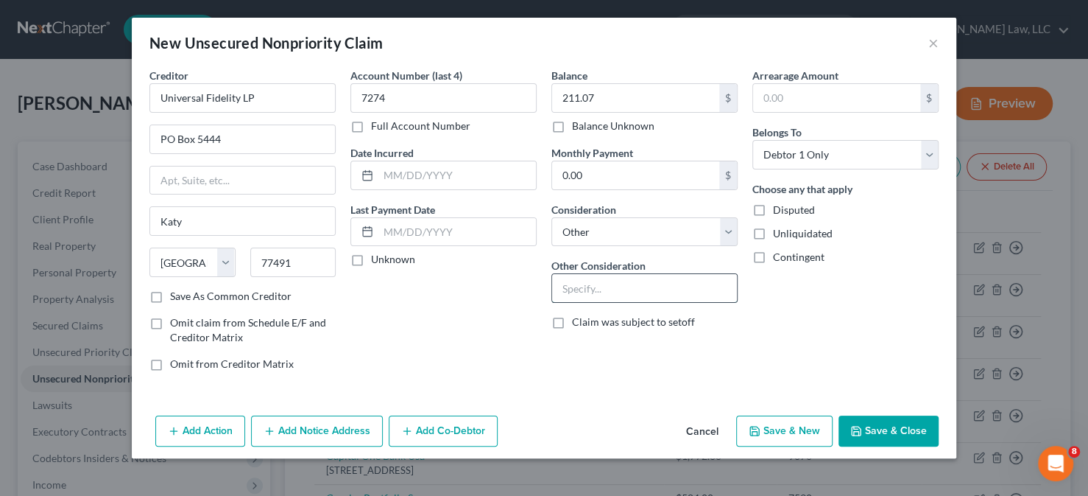
click at [575, 291] on input "text" at bounding box center [644, 288] width 185 height 28
type input "Collections [PERSON_NAME] [PERSON_NAME]"
click at [864, 431] on button "Save & Close" at bounding box center [889, 430] width 100 height 31
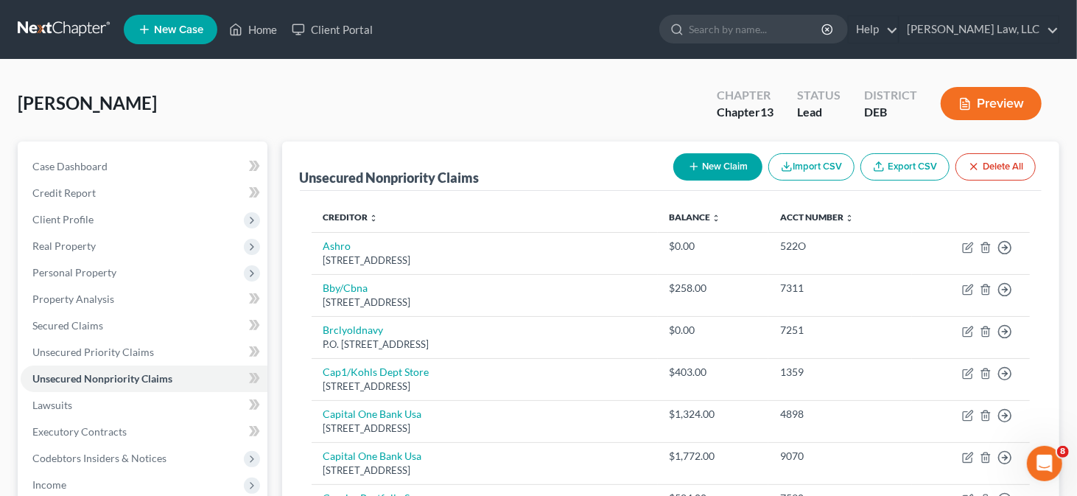
click at [684, 172] on button "New Claim" at bounding box center [717, 166] width 89 height 27
select select "0"
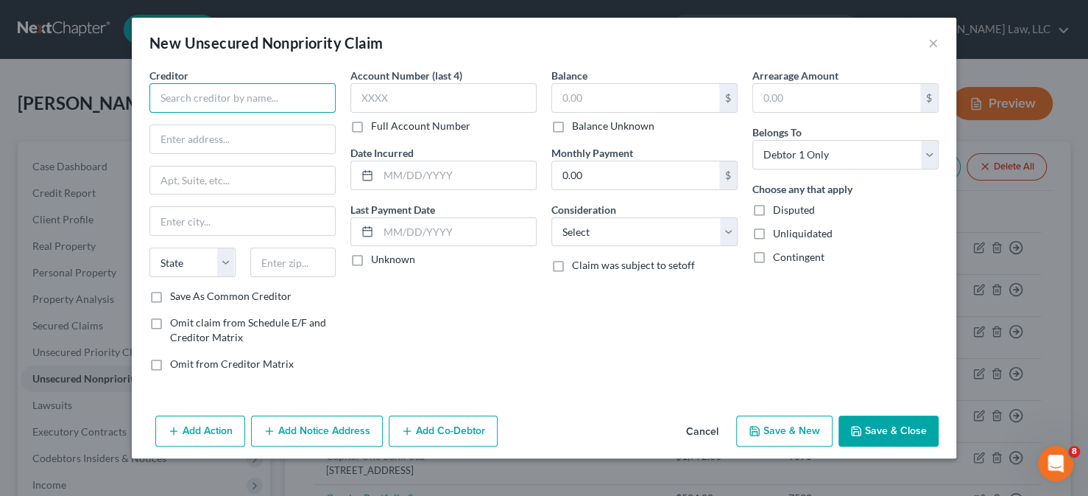
click at [270, 96] on input "text" at bounding box center [242, 97] width 186 height 29
type input "Emergency Services Associates, [GEOGRAPHIC_DATA]"
click at [195, 139] on input "text" at bounding box center [242, 139] width 185 height 28
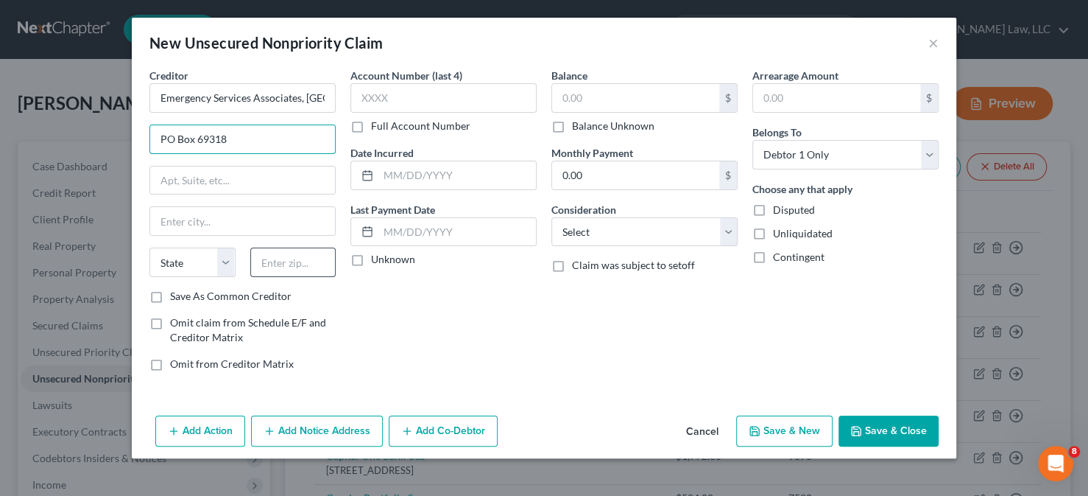
type input "PO Box 69318"
drag, startPoint x: 293, startPoint y: 260, endPoint x: 278, endPoint y: 254, distance: 15.9
click at [291, 260] on input "text" at bounding box center [293, 261] width 86 height 29
type input "21264"
click at [382, 119] on label "Full Account Number" at bounding box center [420, 126] width 99 height 15
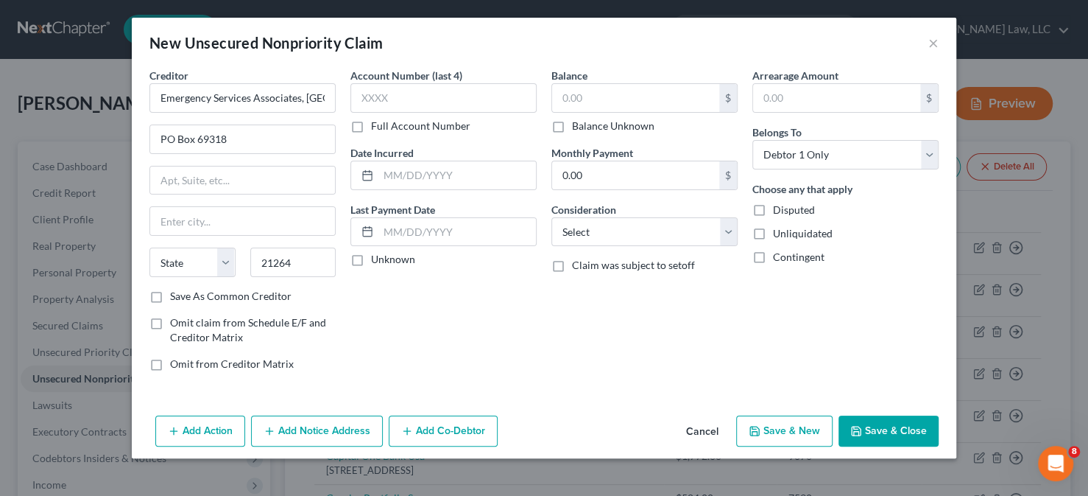
click at [382, 119] on input "Full Account Number" at bounding box center [382, 124] width 10 height 10
type input "[GEOGRAPHIC_DATA]"
select select "21"
click at [378, 99] on input "text" at bounding box center [444, 97] width 186 height 29
click at [393, 97] on input "QESA-1" at bounding box center [444, 97] width 186 height 29
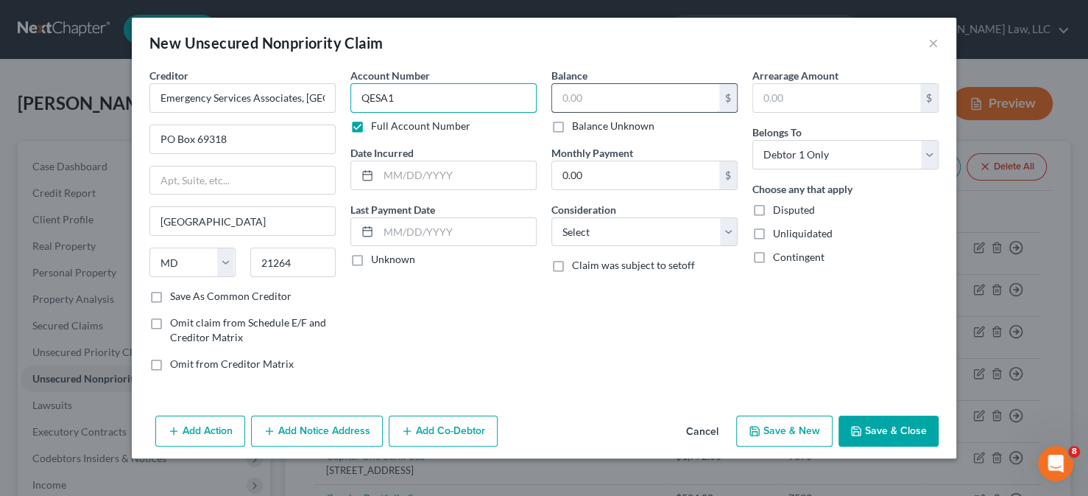
type input "QESA1"
click at [559, 96] on input "text" at bounding box center [635, 98] width 167 height 28
type input "771"
click at [528, 316] on div "Account Number QESA1 Full Account Number Date Incurred Last Payment Date Unknown" at bounding box center [443, 225] width 201 height 315
click at [199, 291] on label "Save As Common Creditor" at bounding box center [231, 296] width 122 height 15
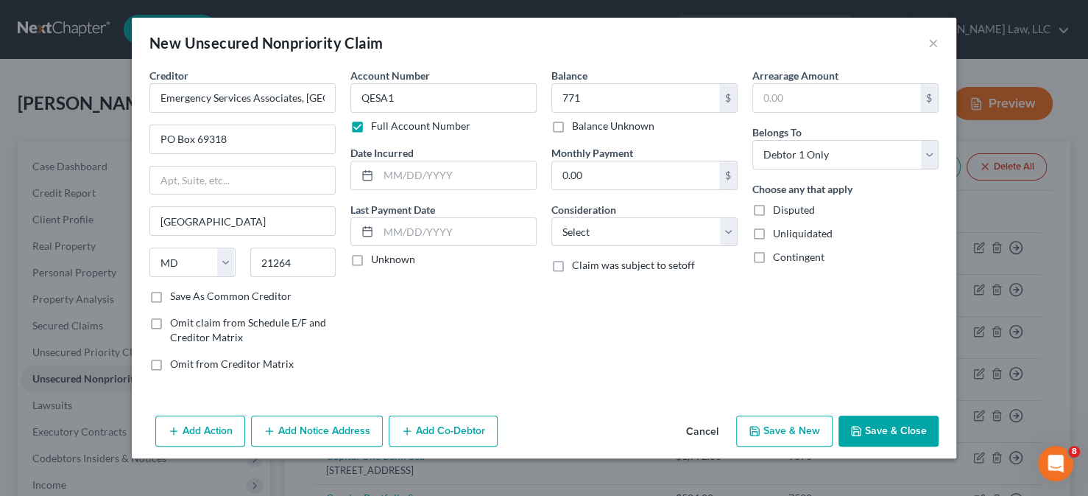
click at [186, 291] on input "Save As Common Creditor" at bounding box center [181, 294] width 10 height 10
drag, startPoint x: 876, startPoint y: 434, endPoint x: 868, endPoint y: 429, distance: 9.2
click at [876, 434] on button "Save & Close" at bounding box center [889, 430] width 100 height 31
checkbox input "false"
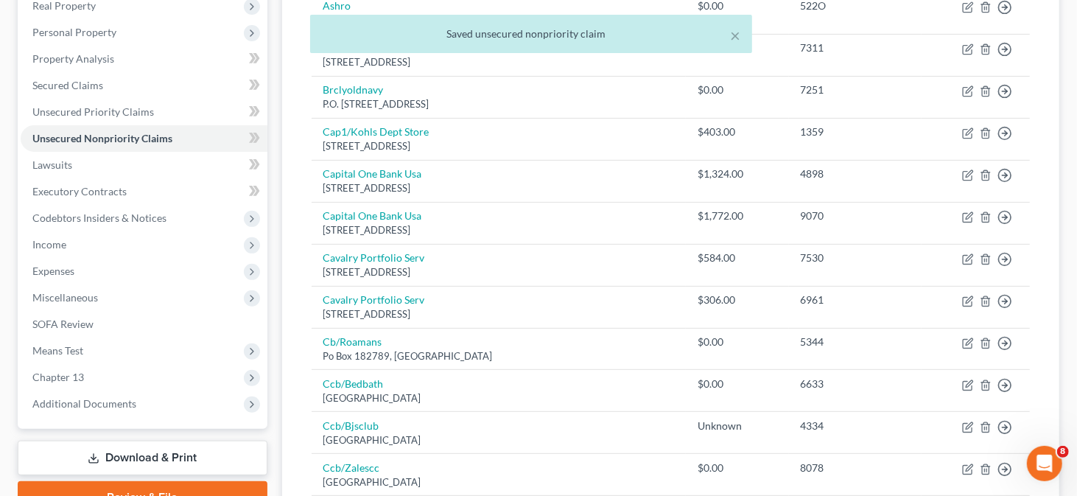
scroll to position [376, 0]
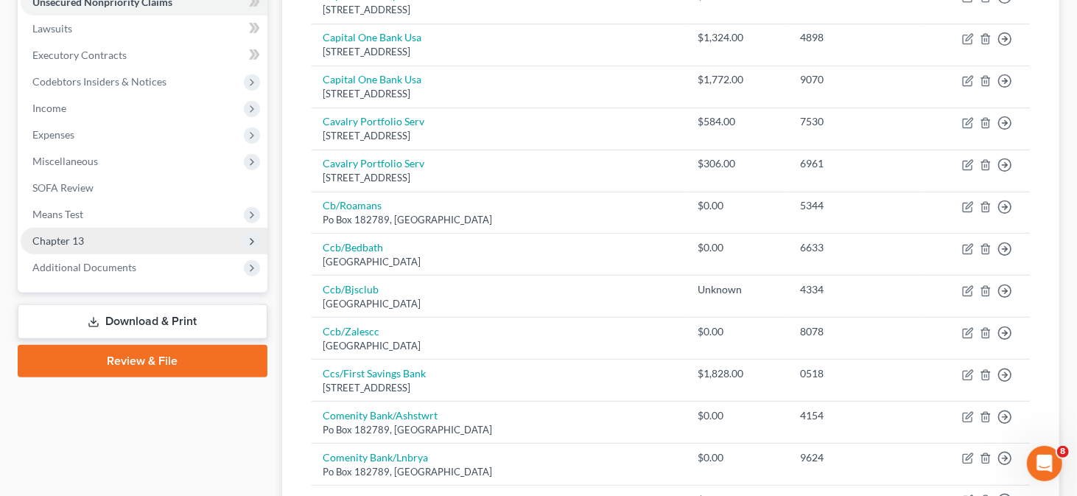
click at [149, 233] on span "Chapter 13" at bounding box center [144, 241] width 247 height 27
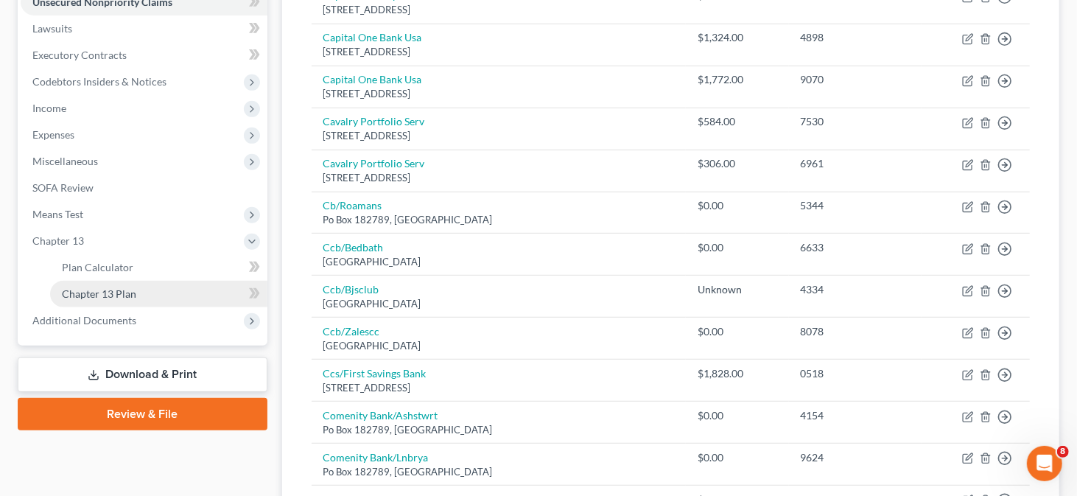
click at [163, 296] on link "Chapter 13 Plan" at bounding box center [158, 294] width 217 height 27
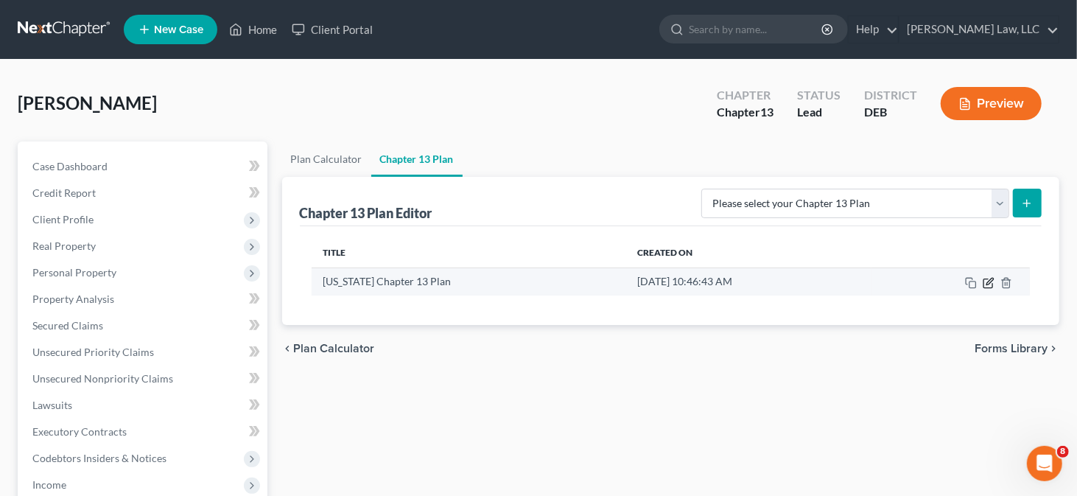
click at [984, 280] on icon "button" at bounding box center [987, 282] width 9 height 9
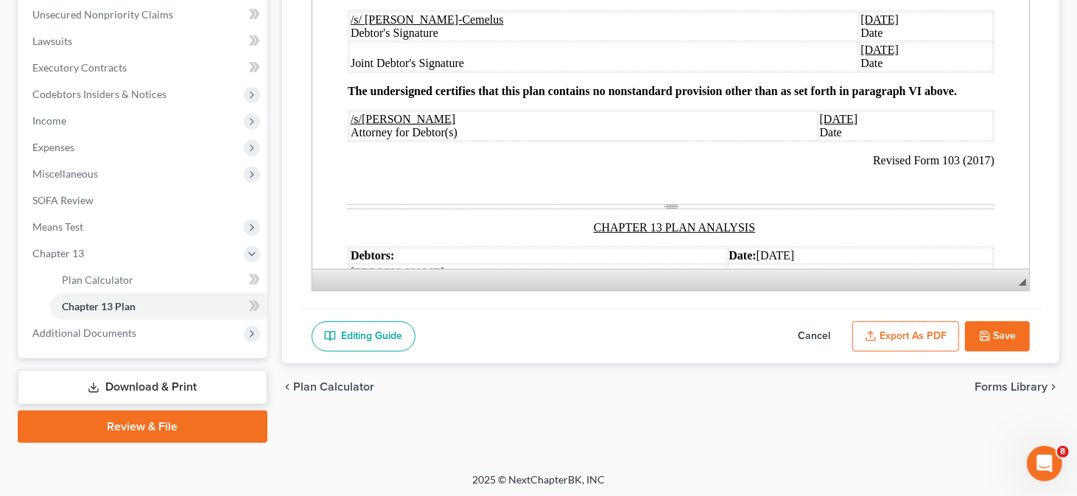
scroll to position [1326, 0]
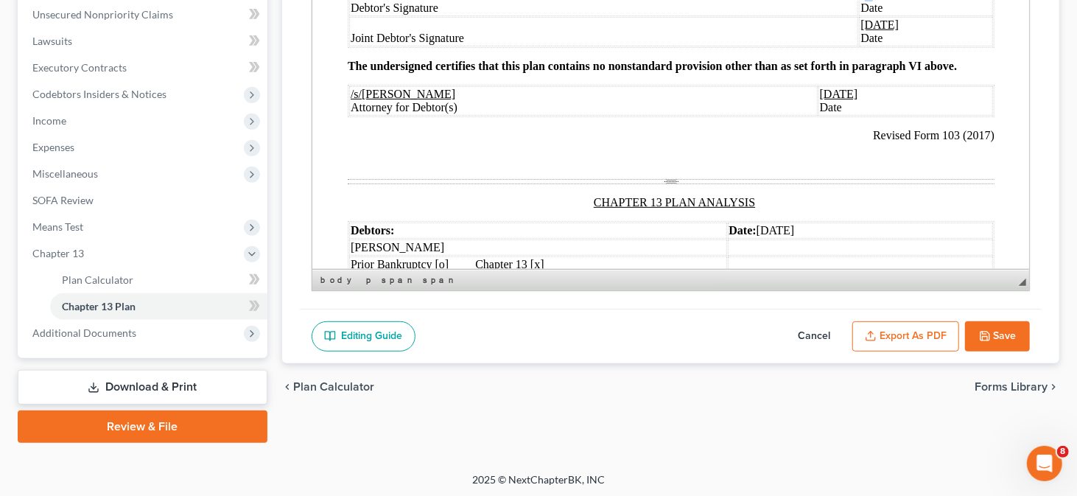
click at [859, 31] on u "[DATE]" at bounding box center [878, 24] width 38 height 13
click at [819, 100] on u "[DATE]" at bounding box center [838, 94] width 38 height 13
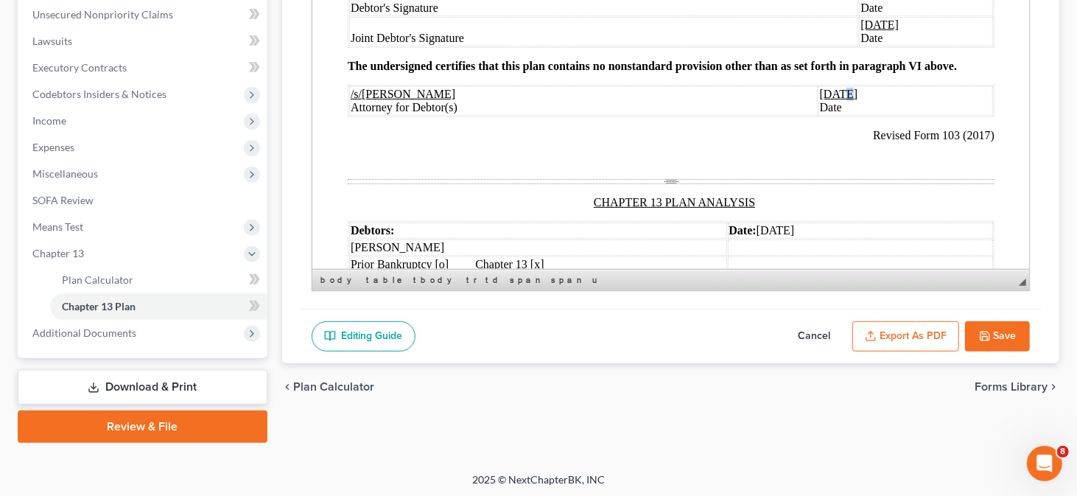
click at [819, 100] on u "[DATE]" at bounding box center [838, 94] width 38 height 13
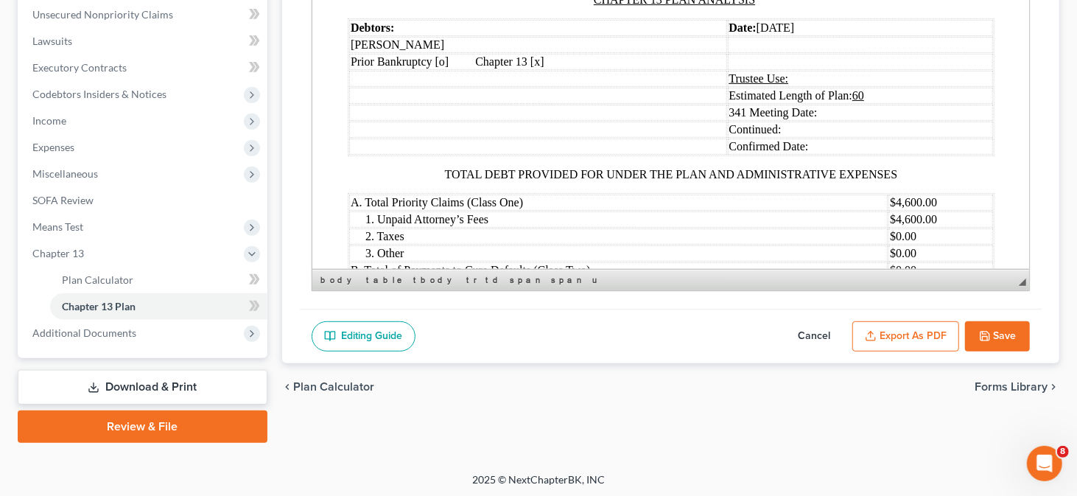
scroll to position [1546, 0]
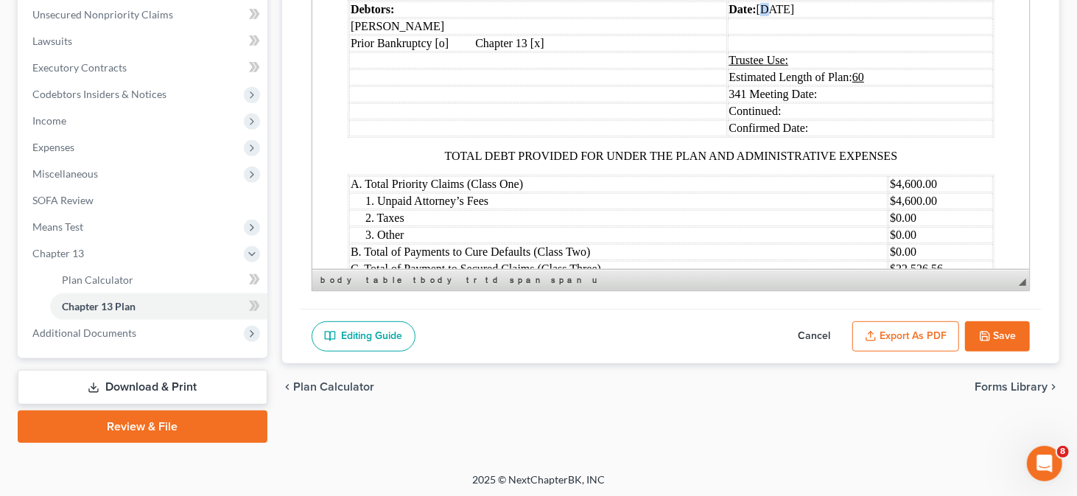
click at [759, 18] on td "Date: [DATE]" at bounding box center [860, 9] width 266 height 16
click at [772, 18] on td "Date: [DATE]" at bounding box center [860, 9] width 266 height 16
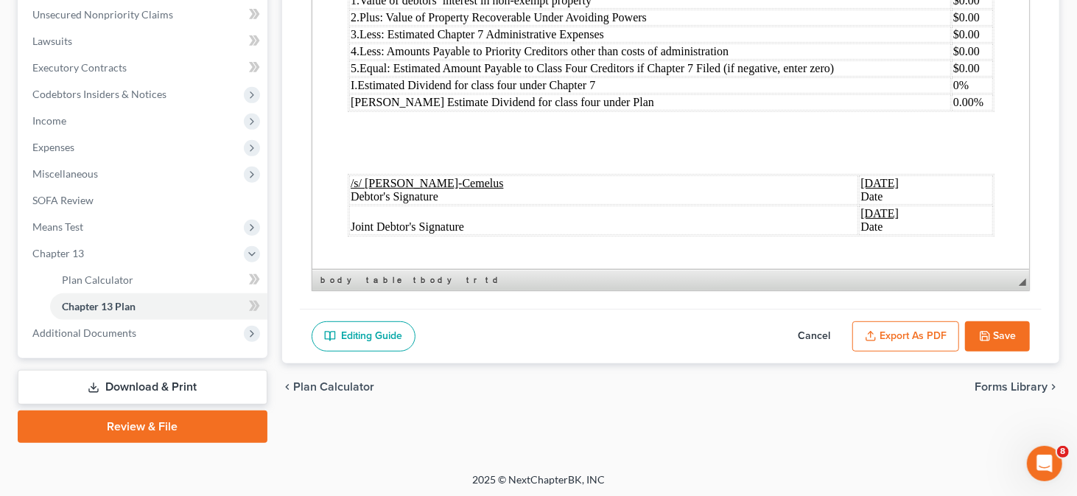
scroll to position [2062, 0]
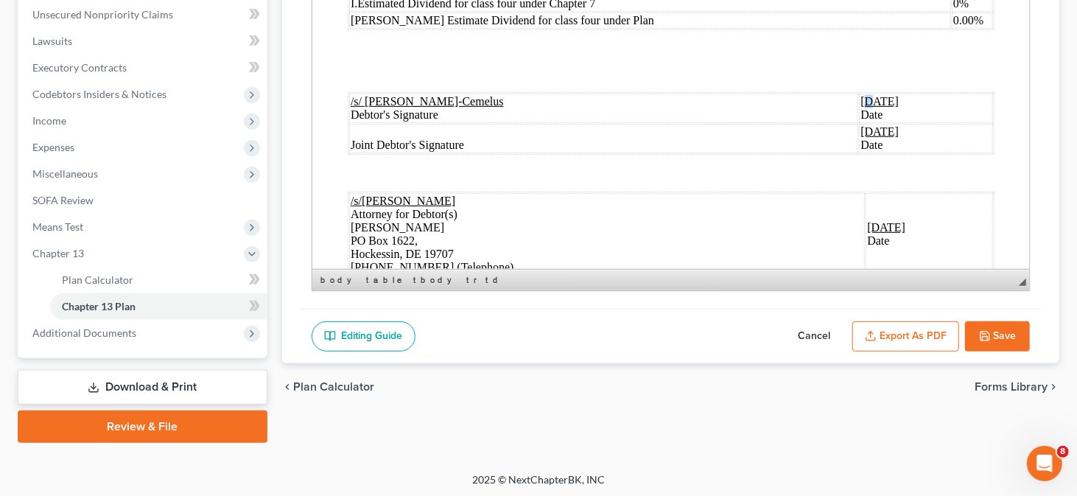
click at [859, 108] on u "[DATE]" at bounding box center [878, 101] width 38 height 13
click at [859, 138] on u "[DATE]" at bounding box center [878, 131] width 38 height 13
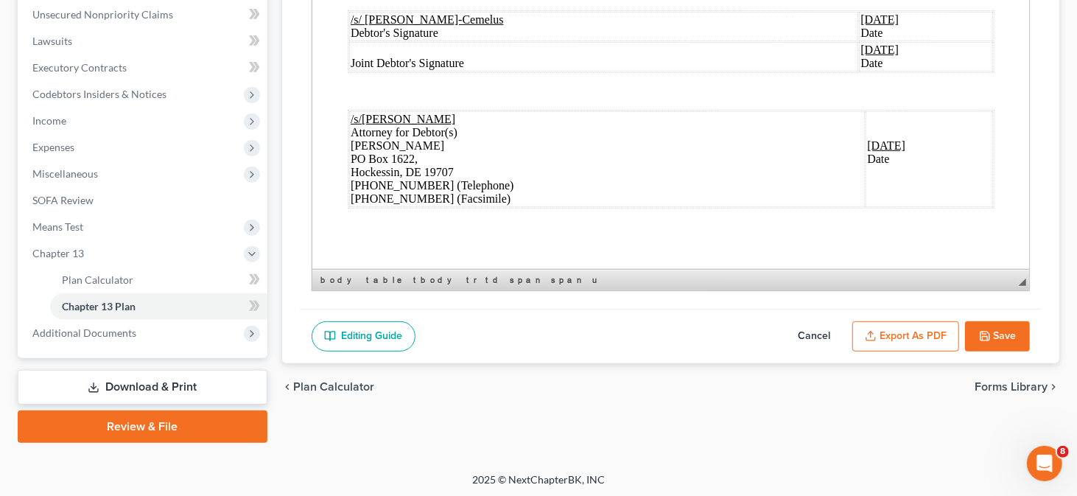
scroll to position [2175, 0]
click at [866, 147] on u "[DATE]" at bounding box center [885, 145] width 38 height 13
click at [866, 144] on u "[DATE]" at bounding box center [885, 145] width 38 height 13
click at [989, 323] on button "Save" at bounding box center [997, 336] width 65 height 31
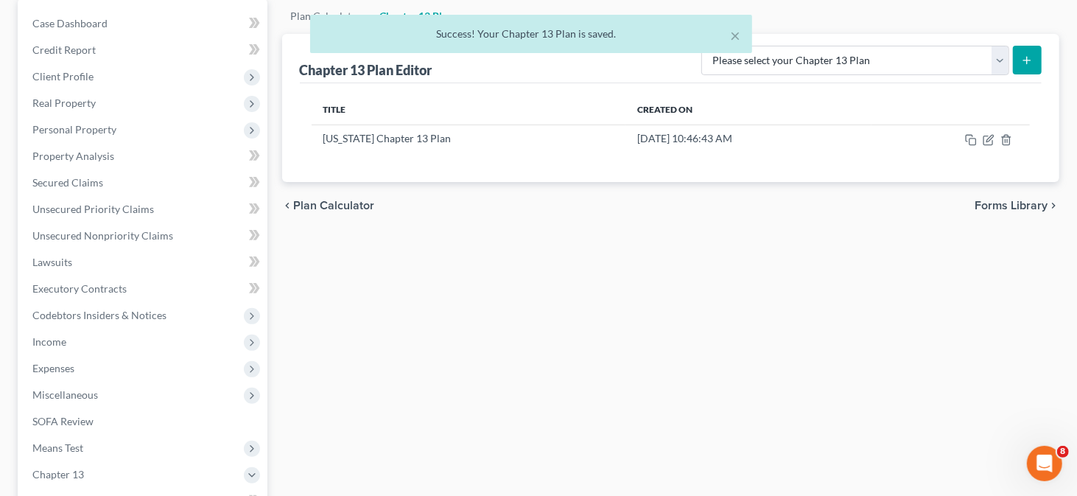
scroll to position [0, 0]
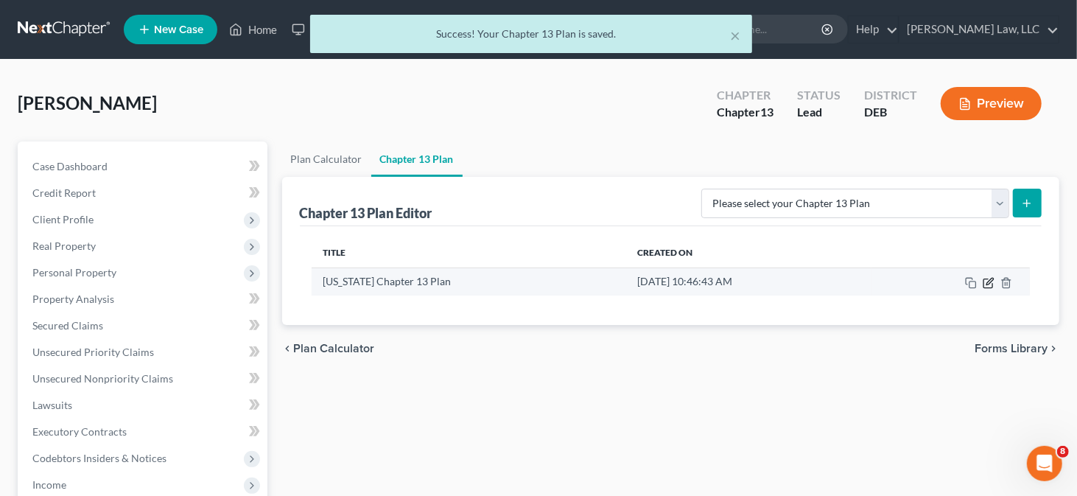
click at [991, 279] on icon "button" at bounding box center [989, 281] width 7 height 7
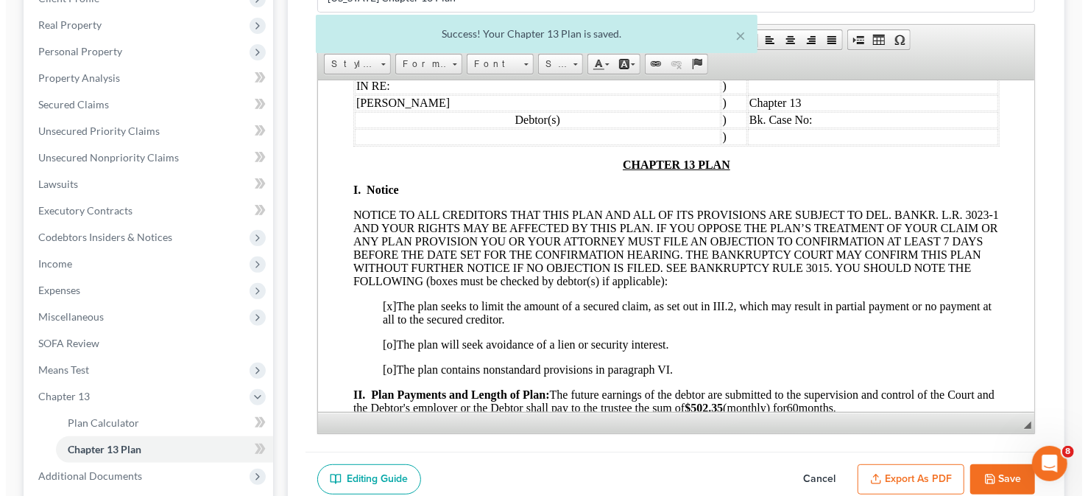
scroll to position [147, 0]
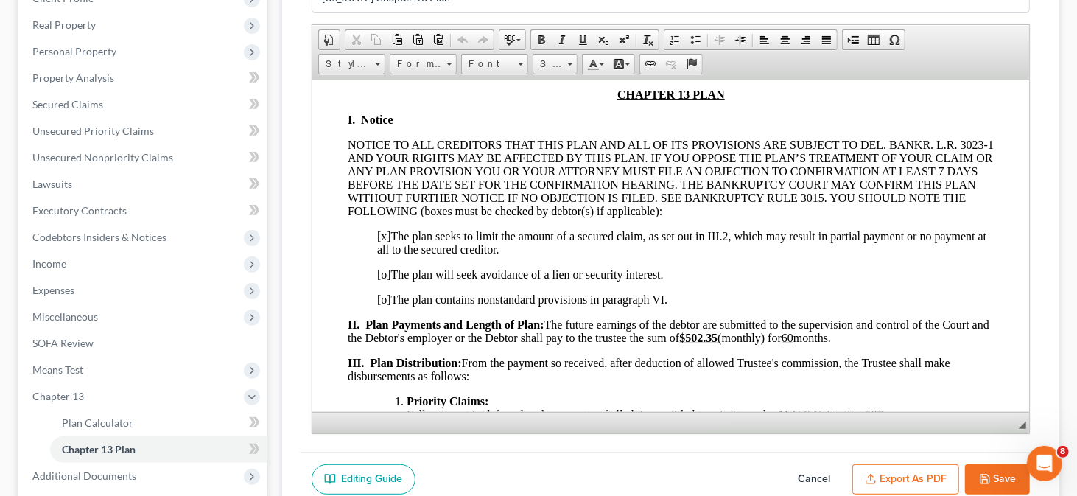
click at [901, 467] on button "Export as PDF" at bounding box center [905, 479] width 107 height 31
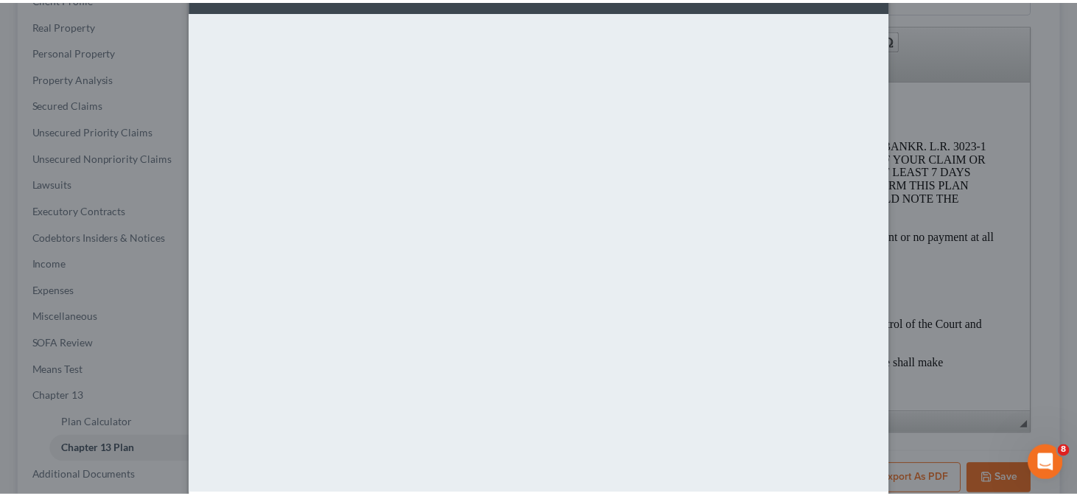
scroll to position [120, 0]
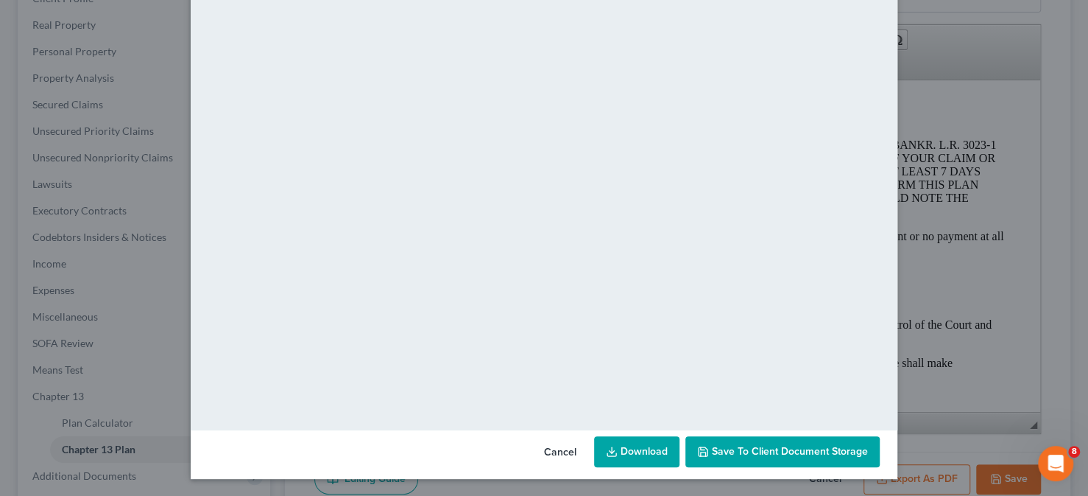
click at [760, 454] on span "Save to Client Document Storage" at bounding box center [790, 451] width 156 height 13
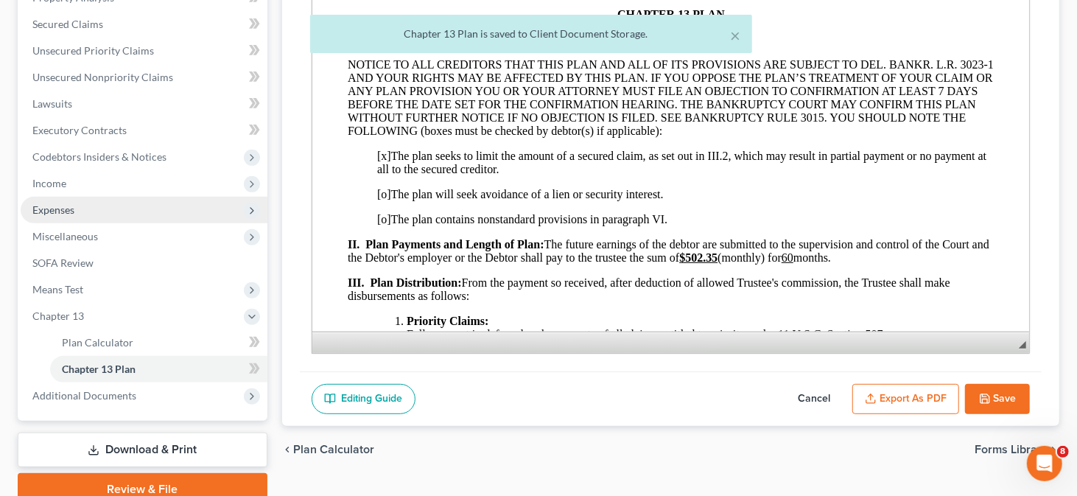
scroll to position [364, 0]
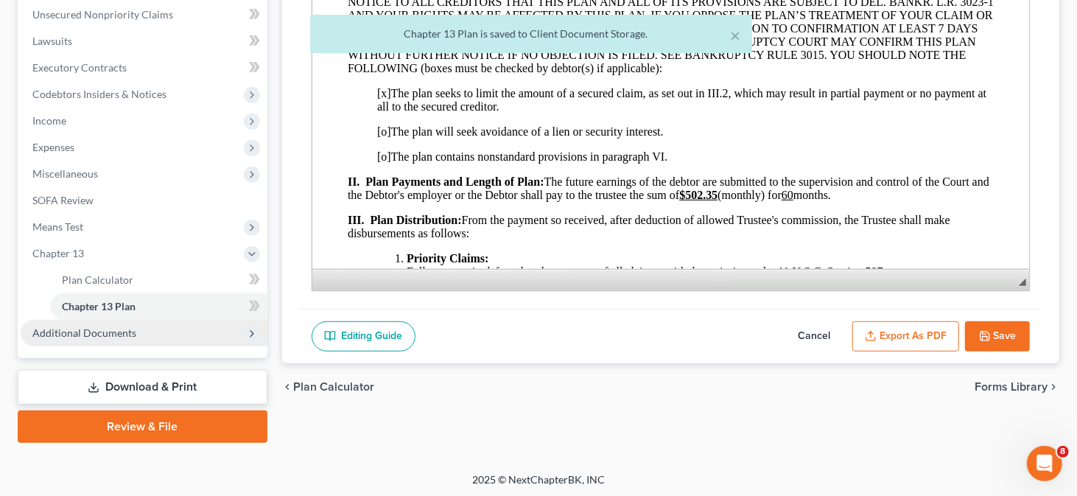
click at [96, 331] on span "Additional Documents" at bounding box center [84, 332] width 104 height 13
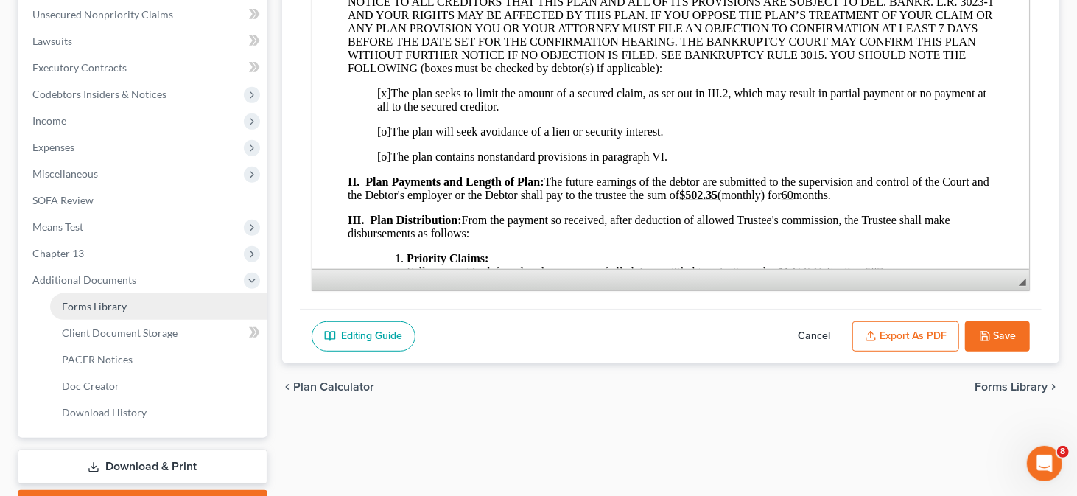
click at [147, 311] on link "Forms Library" at bounding box center [158, 306] width 217 height 27
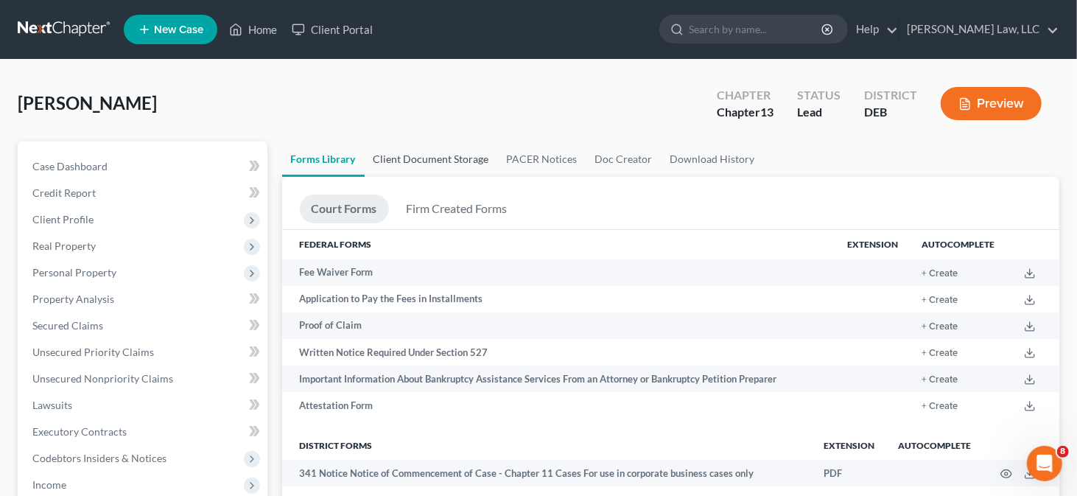
click at [449, 158] on link "Client Document Storage" at bounding box center [431, 158] width 133 height 35
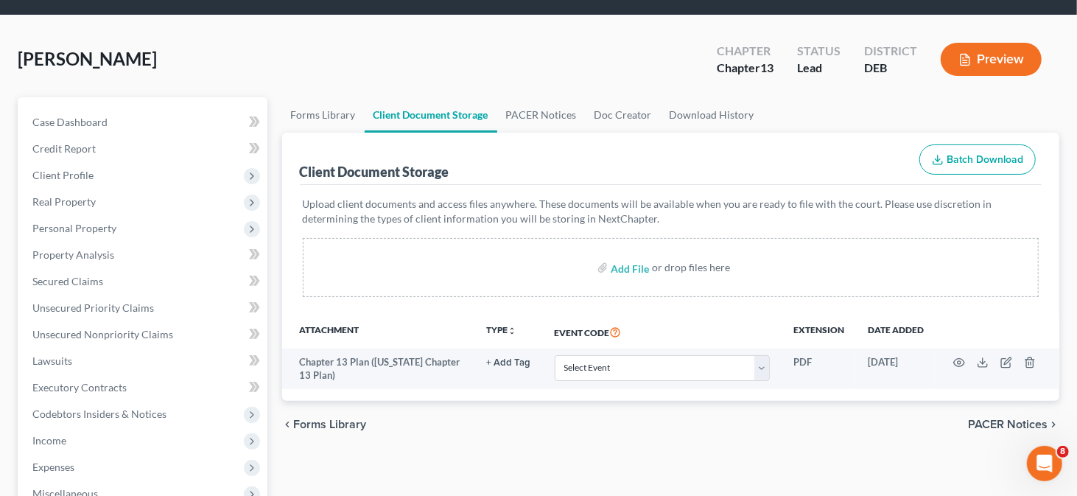
scroll to position [74, 0]
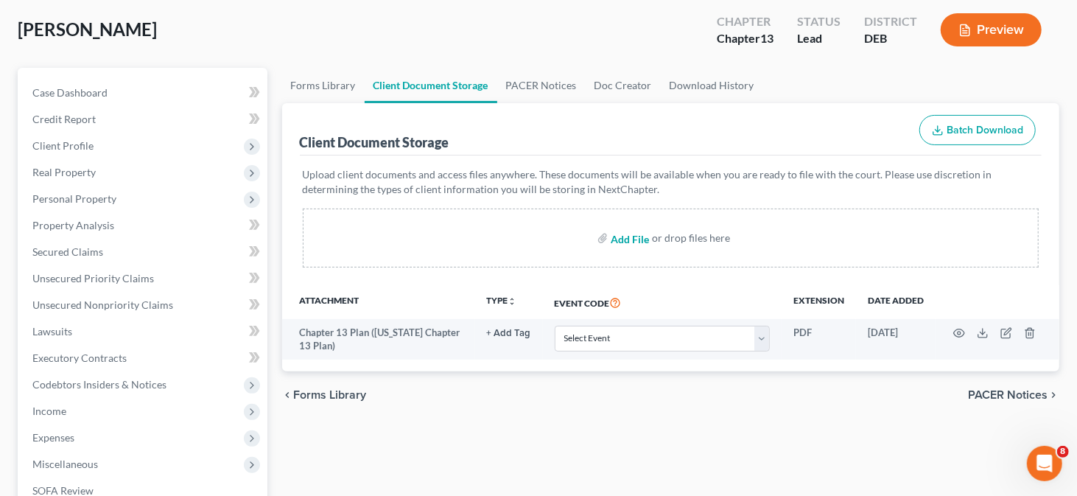
click at [617, 234] on input "file" at bounding box center [627, 238] width 35 height 27
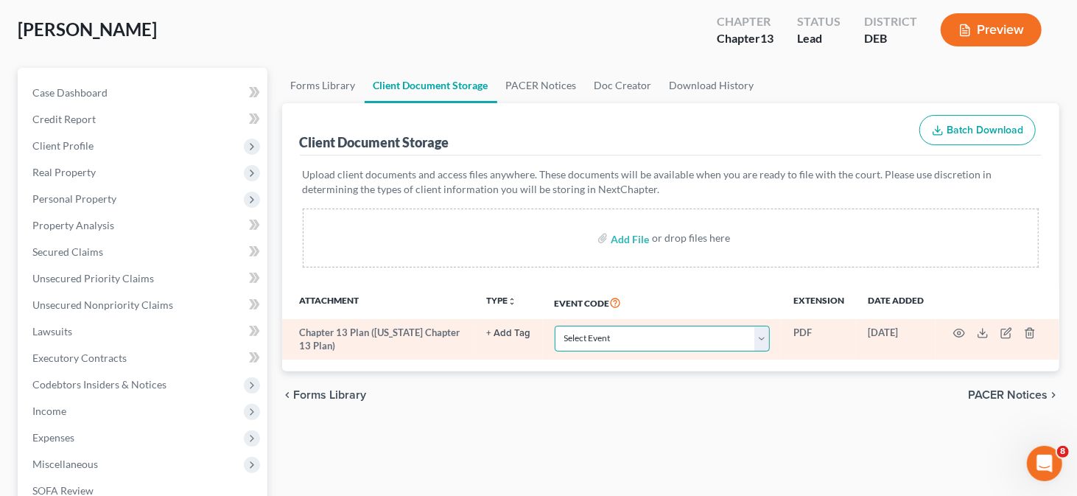
click at [683, 337] on select "Select Event 20 Largest Unsecured Creditors Amended Petition Amended Schedules/…" at bounding box center [662, 338] width 215 height 26
select select "9"
click at [555, 325] on select "Select Event 20 Largest Unsecured Creditors Amended Petition Amended Schedules/…" at bounding box center [662, 338] width 215 height 26
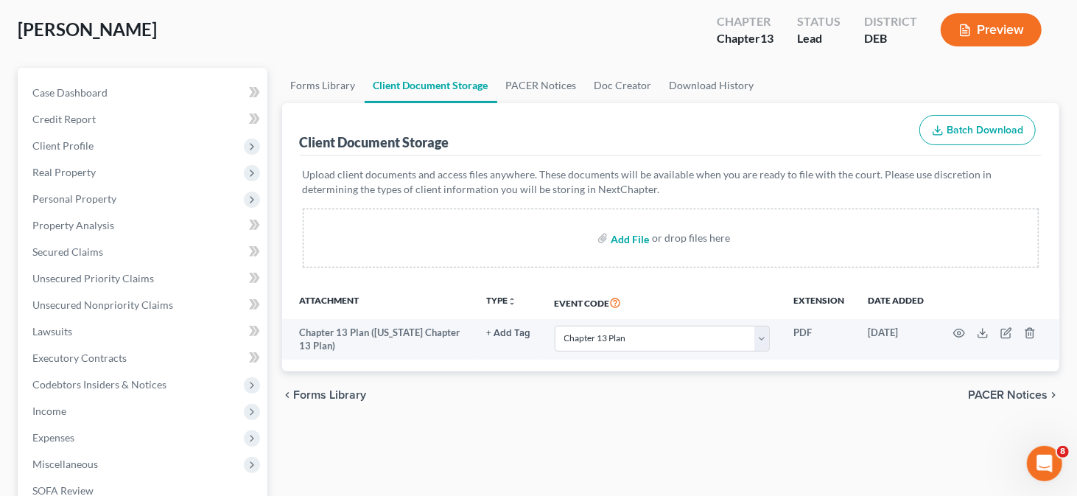
click at [621, 239] on input "file" at bounding box center [627, 238] width 35 height 27
type input "C:\fakepath\Certificate of Credit Counseling.pdf"
select select "9"
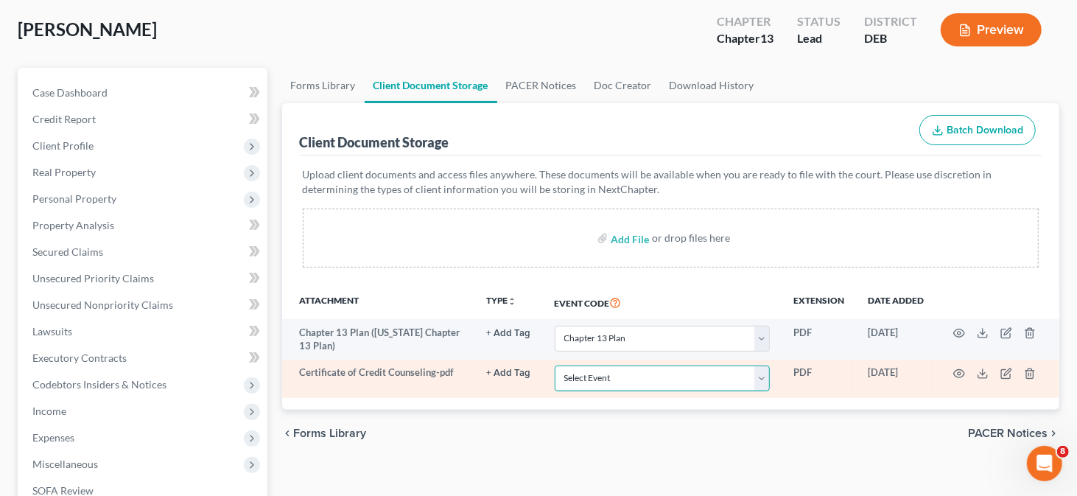
click at [652, 368] on select "Select Event 20 Largest Unsecured Creditors Amended Petition Amended Schedules/…" at bounding box center [662, 378] width 215 height 26
select select "5"
click at [555, 365] on select "Select Event 20 Largest Unsecured Creditors Amended Petition Amended Schedules/…" at bounding box center [662, 378] width 215 height 26
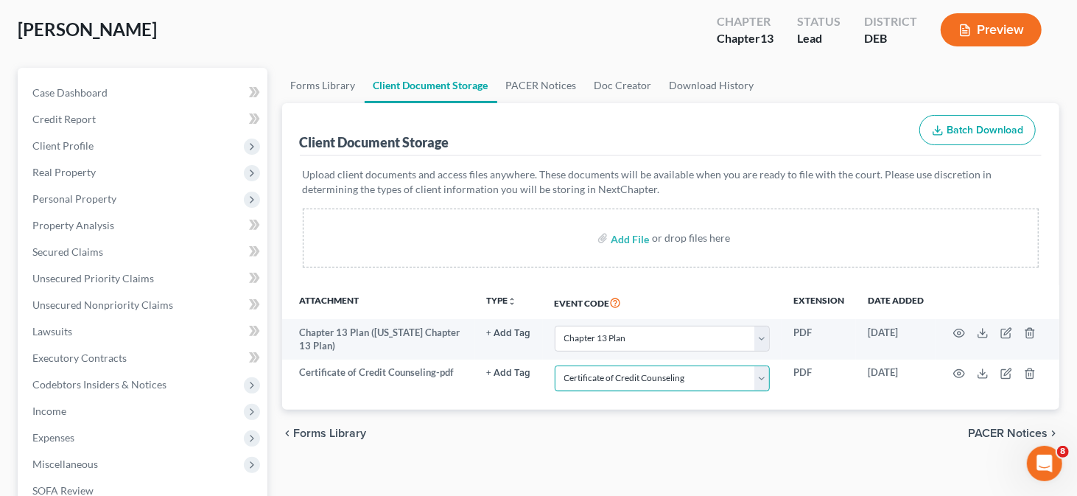
scroll to position [442, 0]
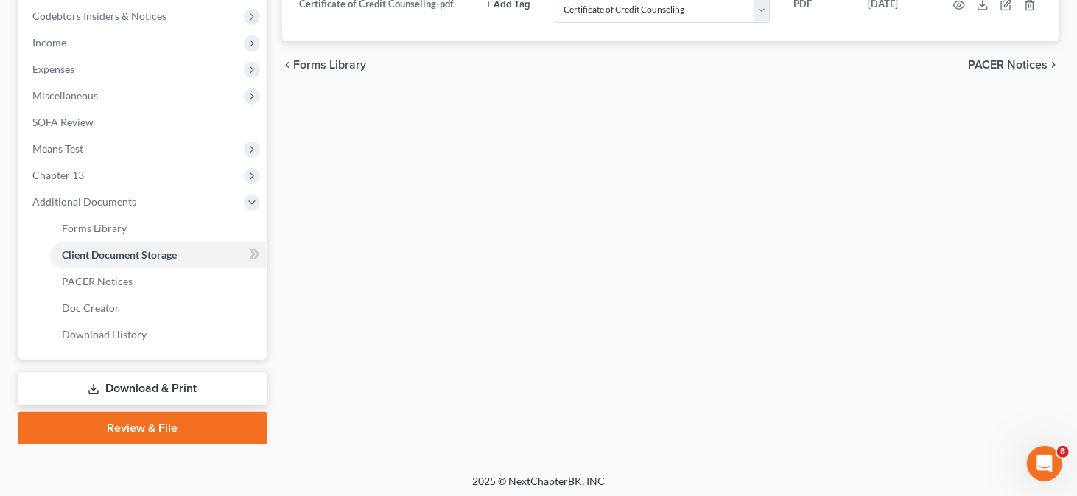
click at [194, 395] on link "Download & Print" at bounding box center [143, 388] width 250 height 35
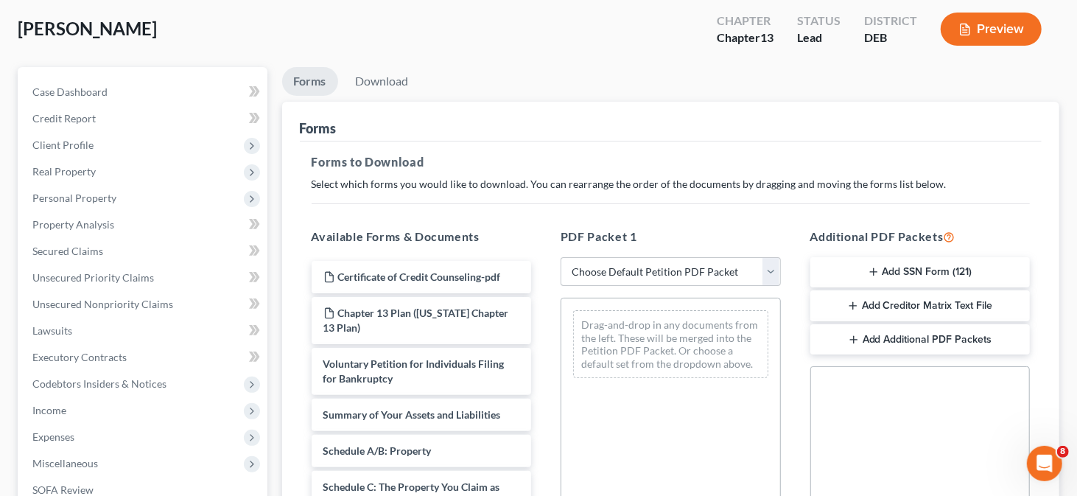
scroll to position [147, 0]
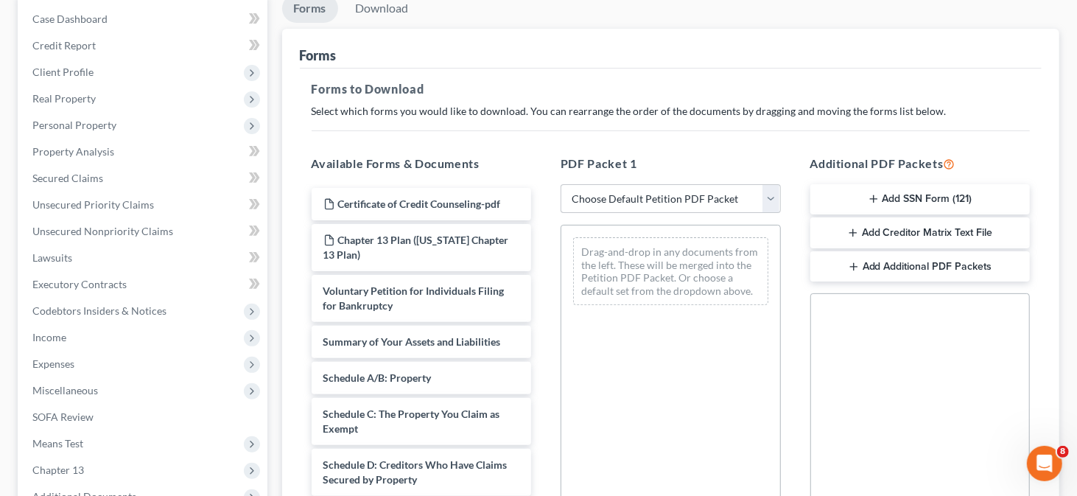
click at [918, 203] on button "Add SSN Form (121)" at bounding box center [920, 199] width 220 height 31
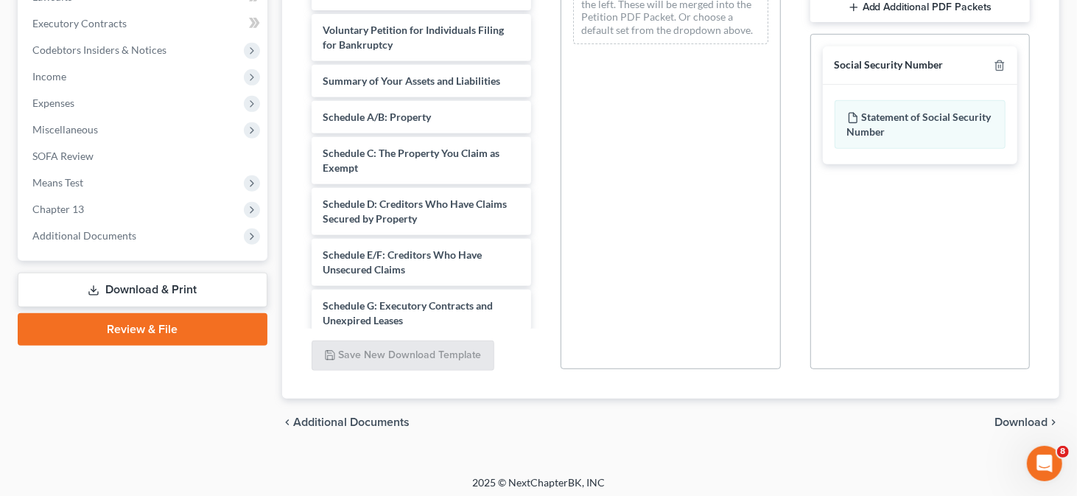
scroll to position [412, 0]
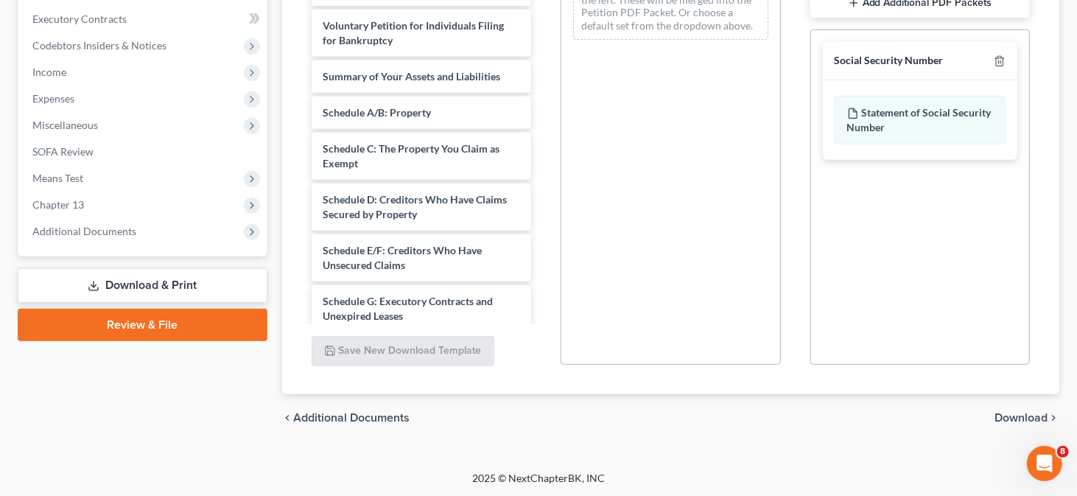
click at [1022, 412] on span "Download" at bounding box center [1020, 418] width 53 height 12
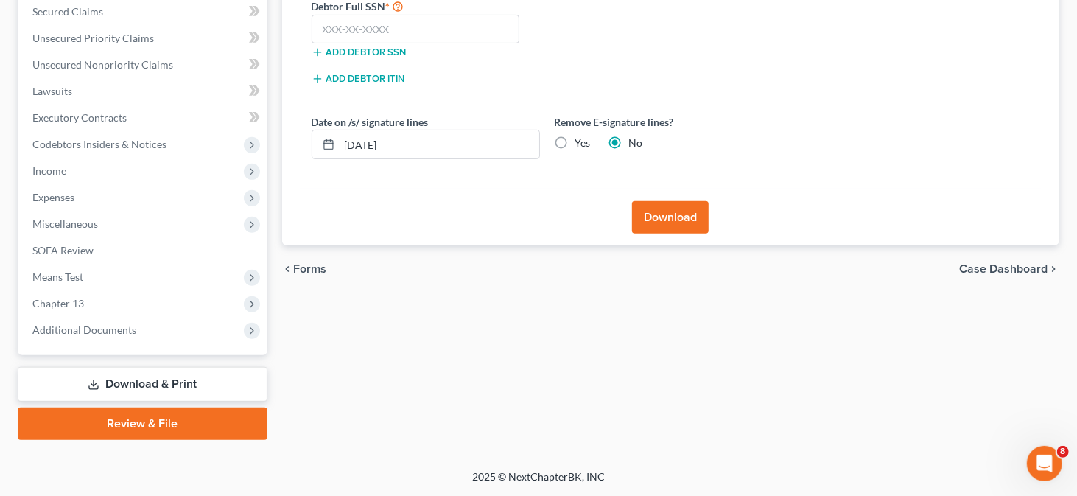
scroll to position [312, 0]
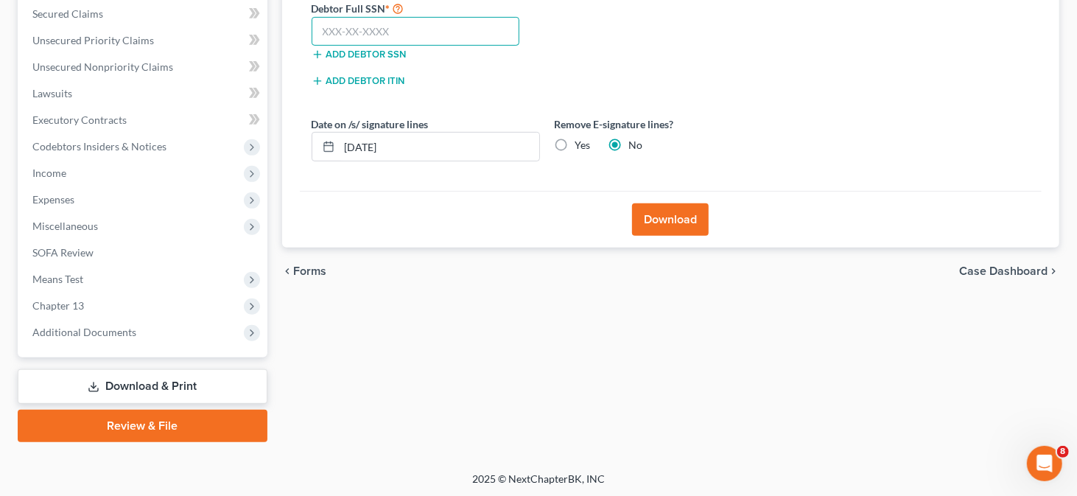
click at [359, 29] on input "text" at bounding box center [416, 31] width 208 height 29
type input "222-40-1137"
click at [663, 227] on button "Download" at bounding box center [670, 219] width 77 height 32
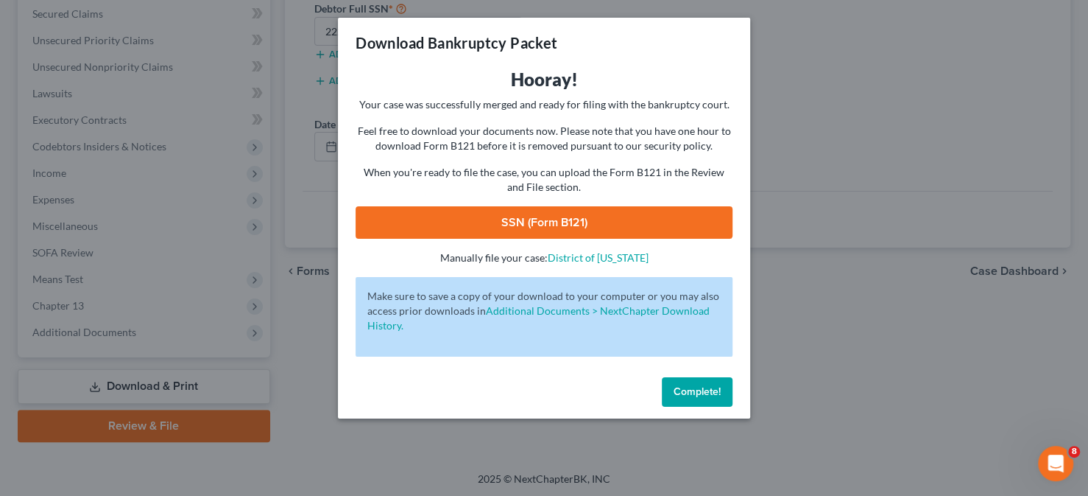
click at [561, 217] on link "SSN (Form B121)" at bounding box center [544, 222] width 377 height 32
click at [692, 393] on span "Complete!" at bounding box center [697, 391] width 47 height 13
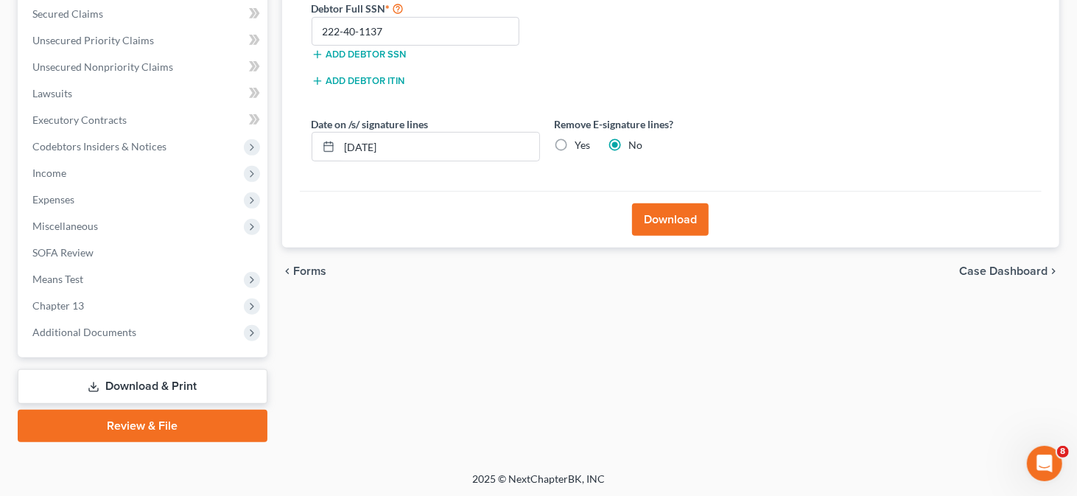
click at [164, 415] on link "Review & File" at bounding box center [143, 425] width 250 height 32
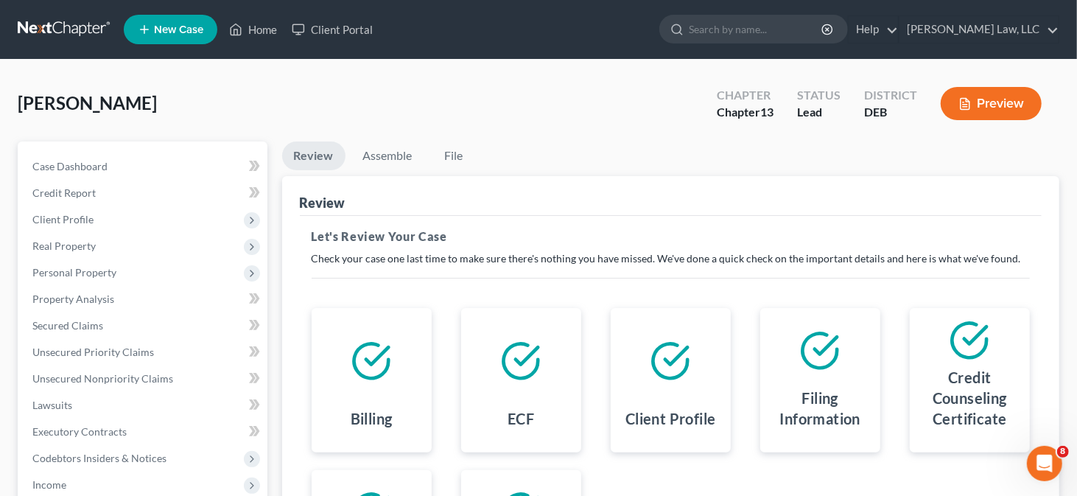
scroll to position [221, 0]
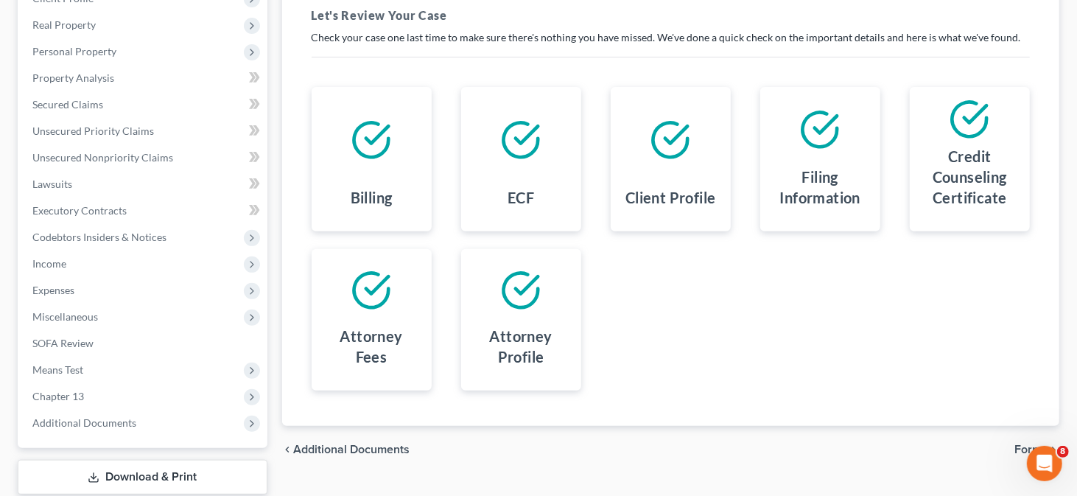
click at [1018, 448] on span "Forms" at bounding box center [1030, 449] width 33 height 12
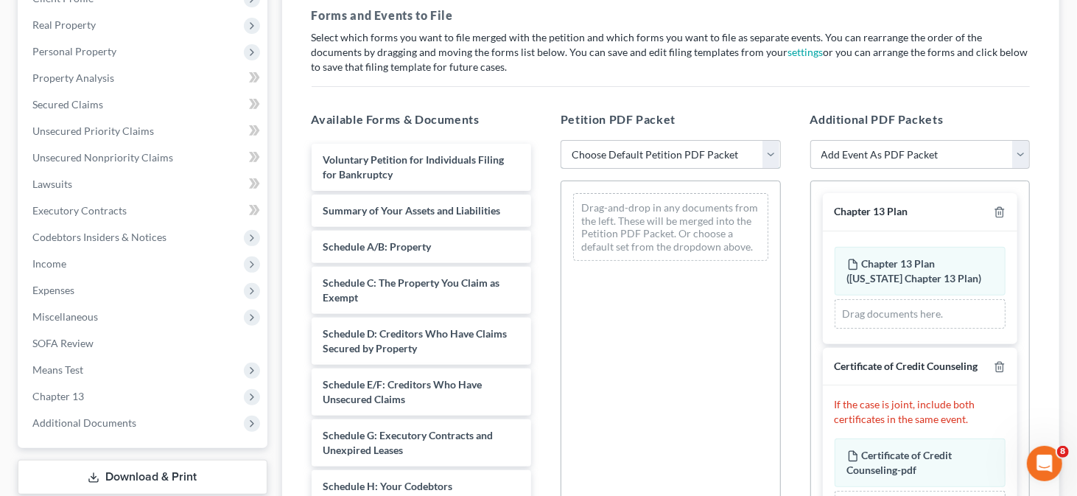
click at [652, 141] on select "Choose Default Petition PDF Packet Complete Bankruptcy Petition (all forms and …" at bounding box center [670, 154] width 220 height 29
select select "0"
click at [560, 140] on select "Choose Default Petition PDF Packet Complete Bankruptcy Petition (all forms and …" at bounding box center [670, 154] width 220 height 29
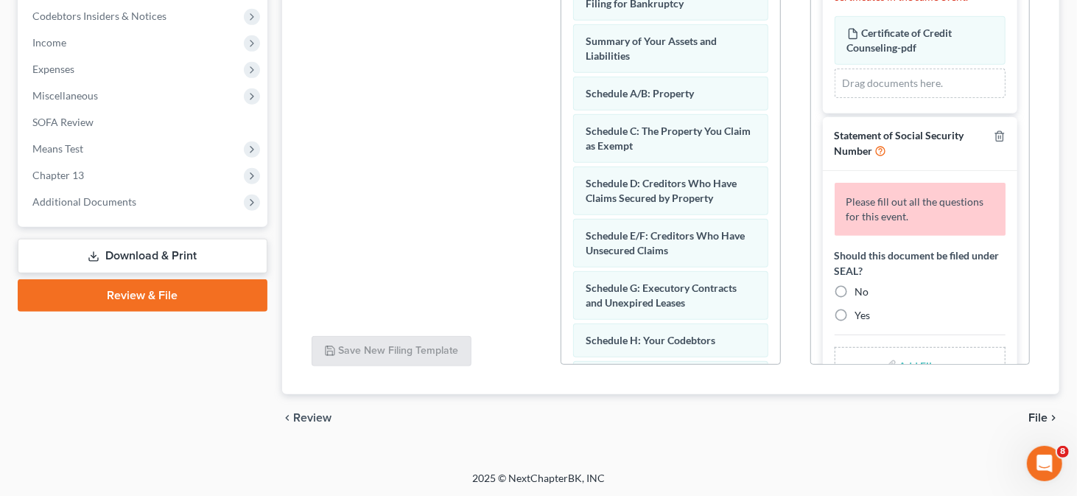
scroll to position [253, 0]
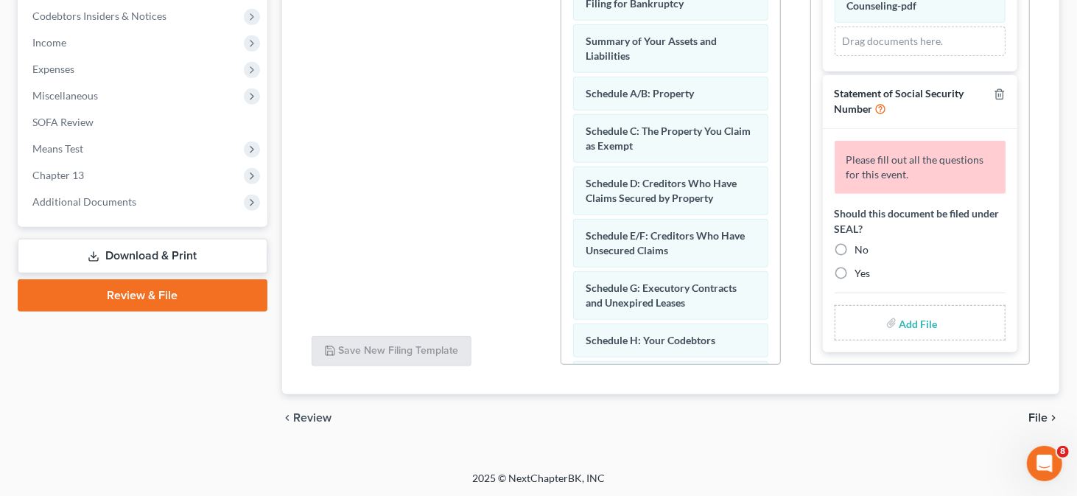
click at [855, 248] on label "No" at bounding box center [862, 249] width 14 height 15
click at [861, 248] on input "No" at bounding box center [866, 247] width 10 height 10
radio input "true"
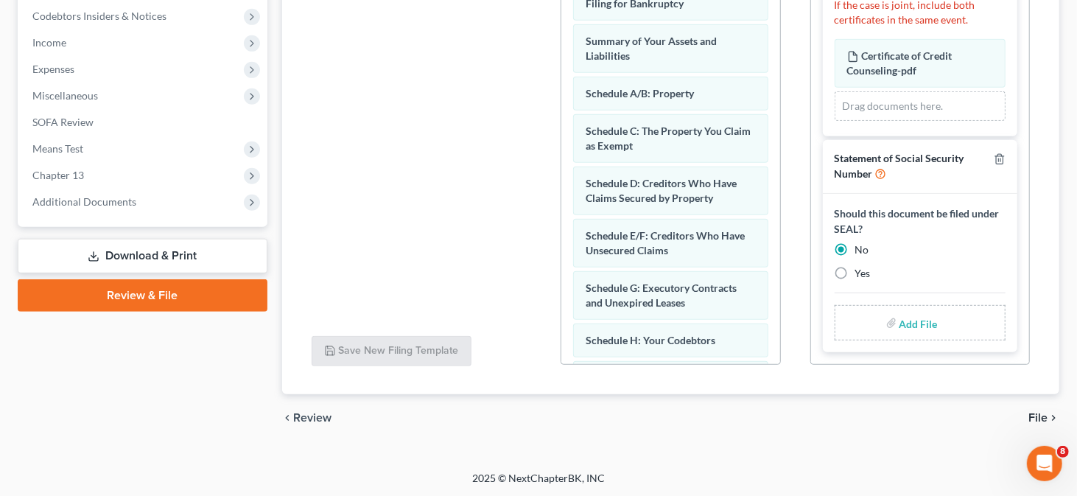
scroll to position [189, 0]
click at [912, 325] on input "file" at bounding box center [916, 322] width 35 height 27
type input "C:\fakepath\SSN Form.pdf"
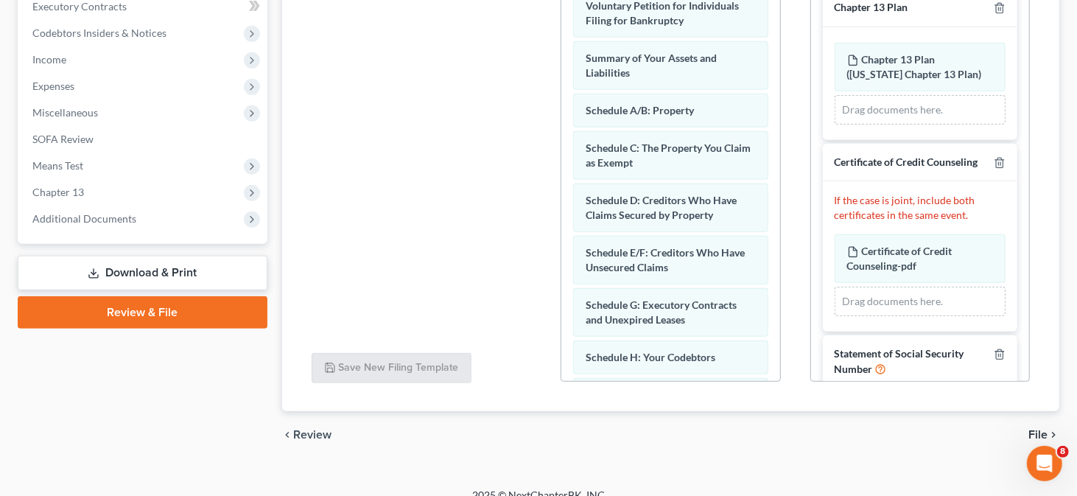
scroll to position [442, 0]
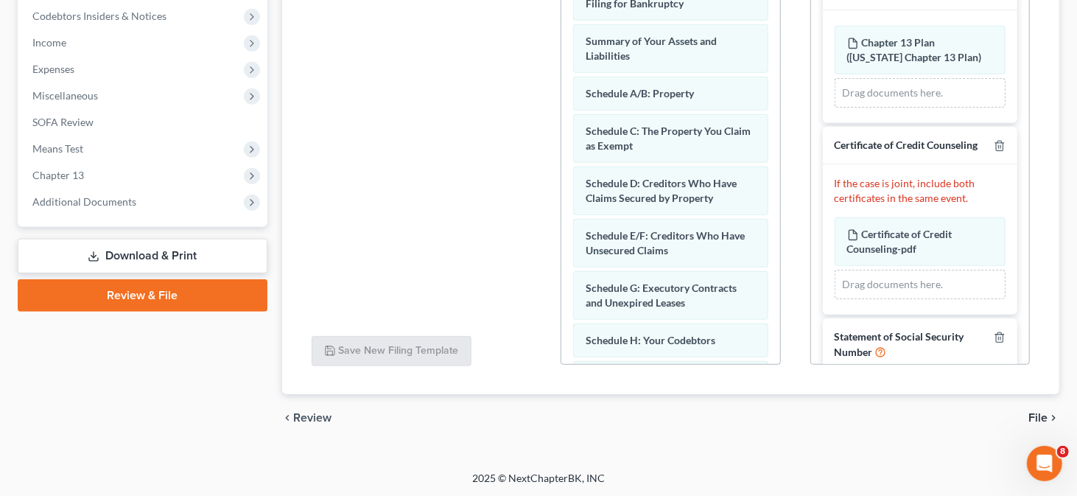
click at [1038, 412] on span "File" at bounding box center [1037, 418] width 19 height 12
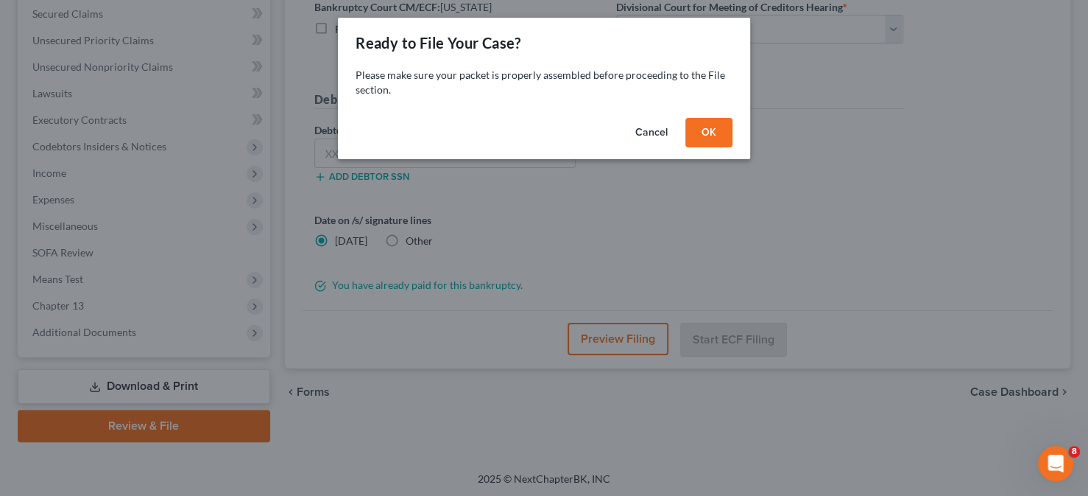
click at [660, 127] on button "Cancel" at bounding box center [652, 132] width 56 height 29
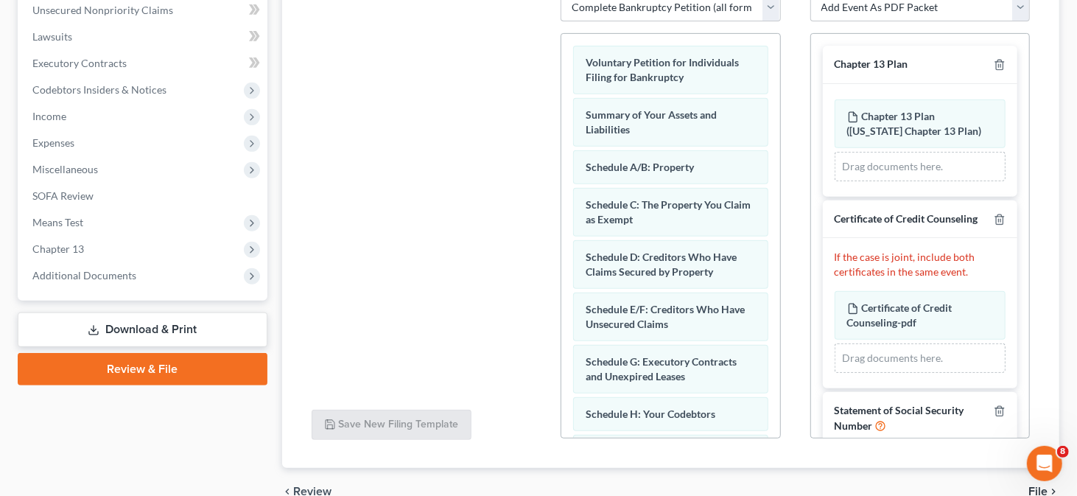
scroll to position [442, 0]
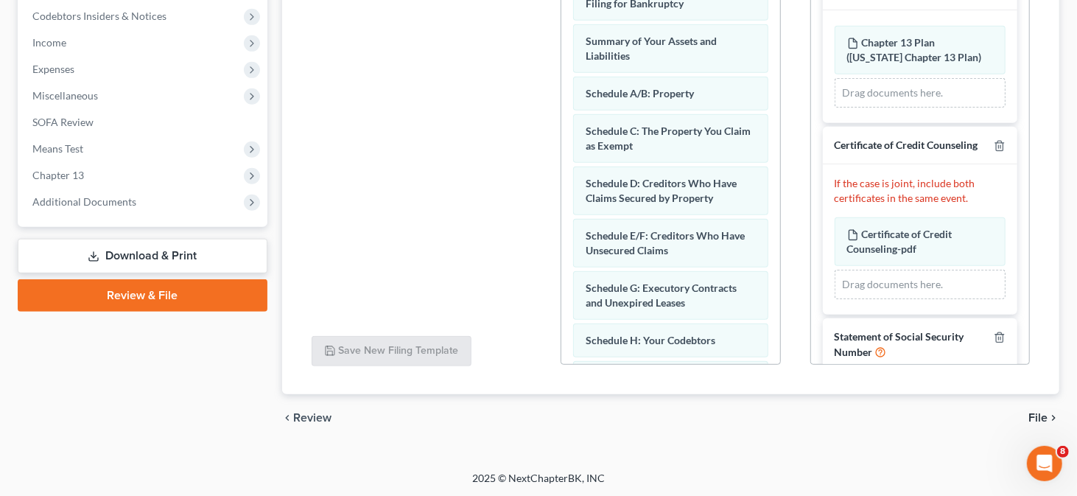
click at [1040, 416] on span "File" at bounding box center [1037, 418] width 19 height 12
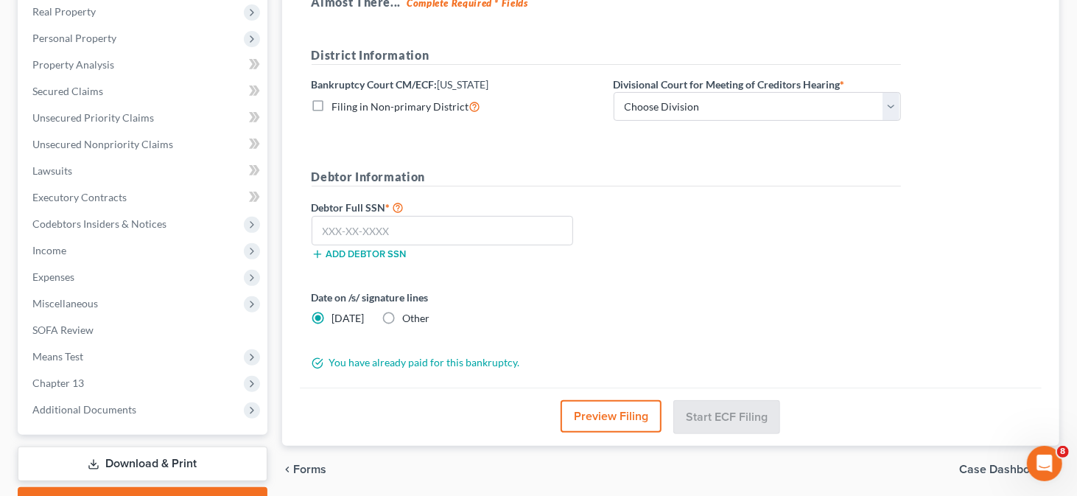
scroll to position [164, 0]
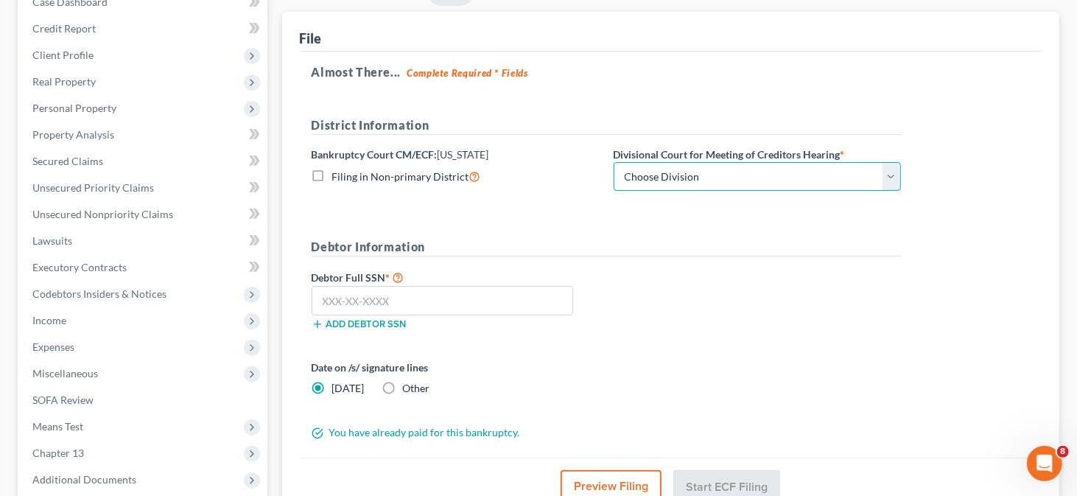
click at [670, 175] on select "Choose Division [GEOGRAPHIC_DATA]" at bounding box center [756, 176] width 287 height 29
select select "0"
click at [613, 162] on select "Choose Division [GEOGRAPHIC_DATA]" at bounding box center [756, 176] width 287 height 29
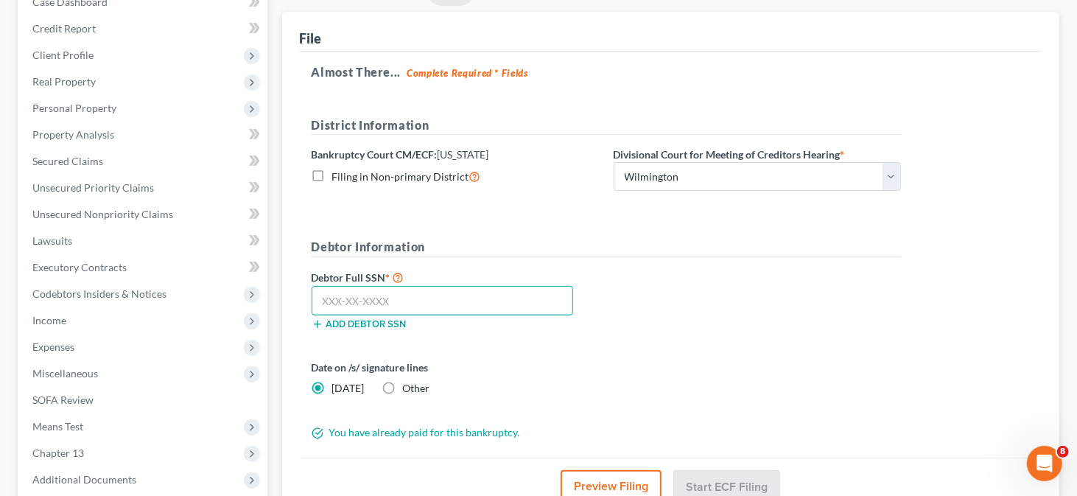
click at [379, 293] on input "text" at bounding box center [443, 300] width 262 height 29
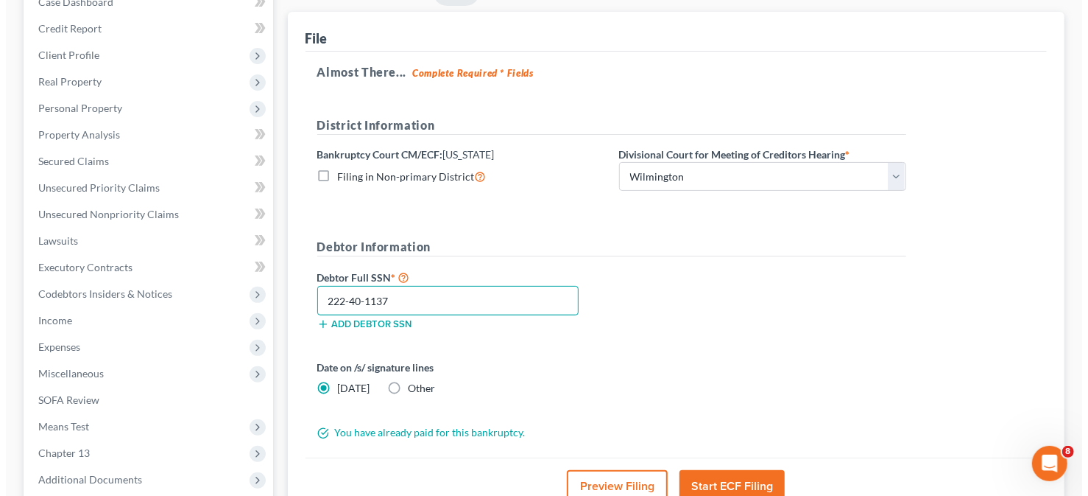
scroll to position [238, 0]
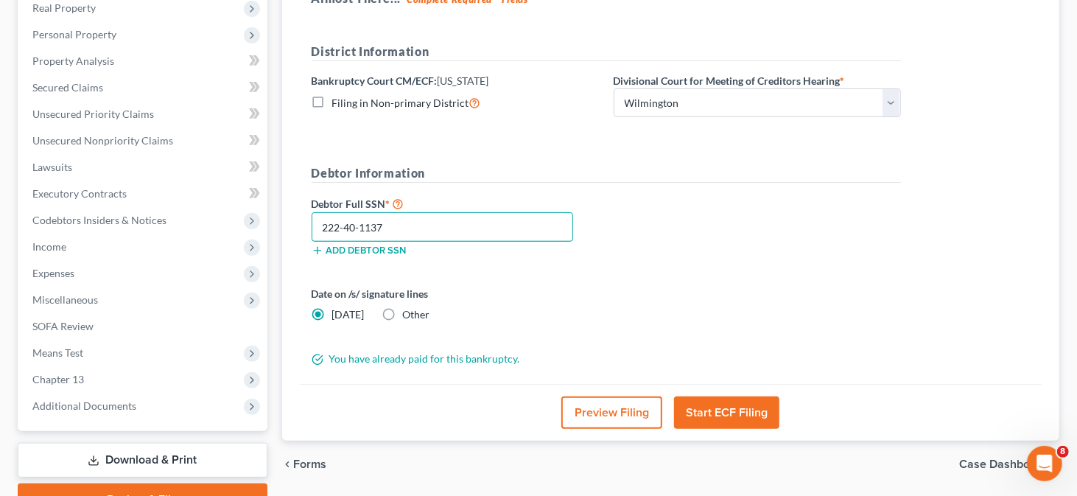
type input "222-40-1137"
click at [731, 407] on button "Start ECF Filing" at bounding box center [726, 412] width 105 height 32
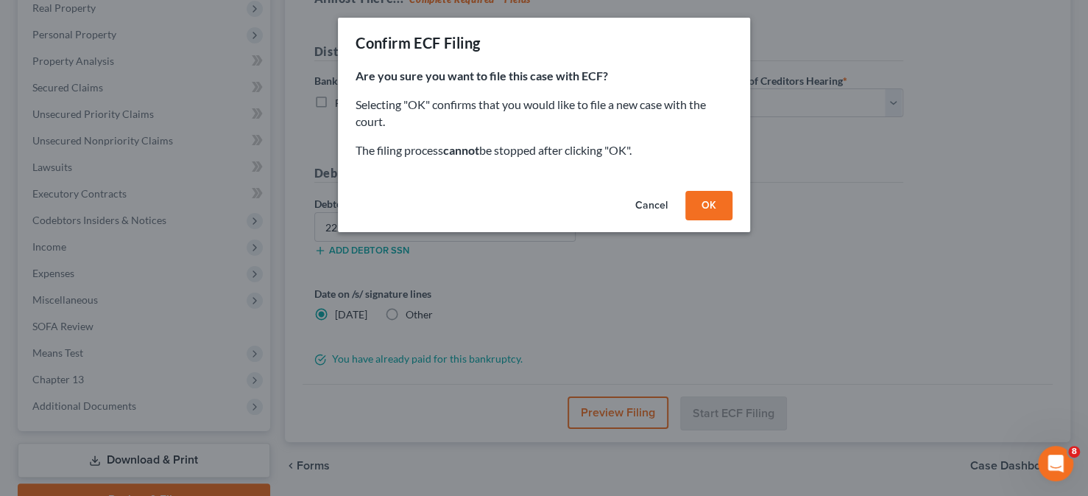
click at [706, 205] on button "OK" at bounding box center [709, 205] width 47 height 29
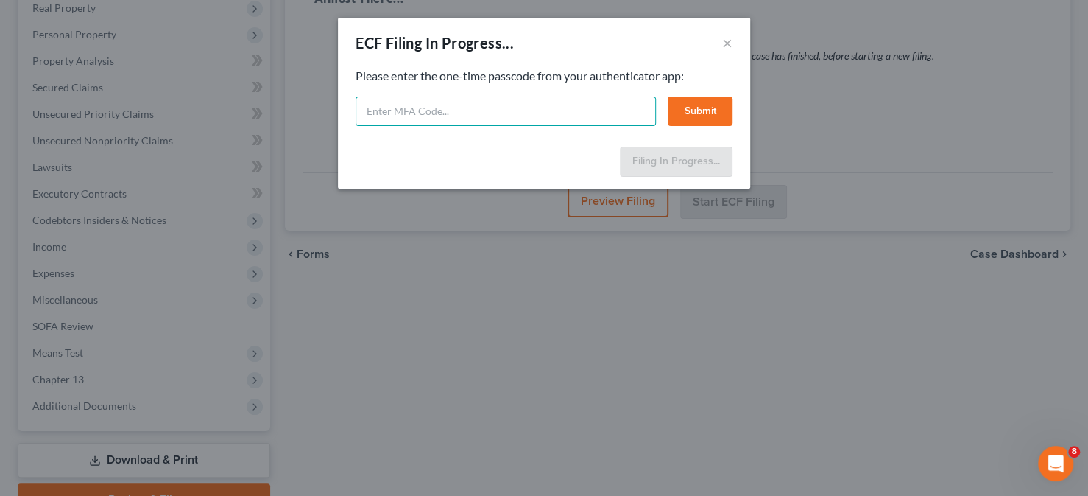
click at [479, 110] on input "text" at bounding box center [506, 110] width 300 height 29
type input "153448"
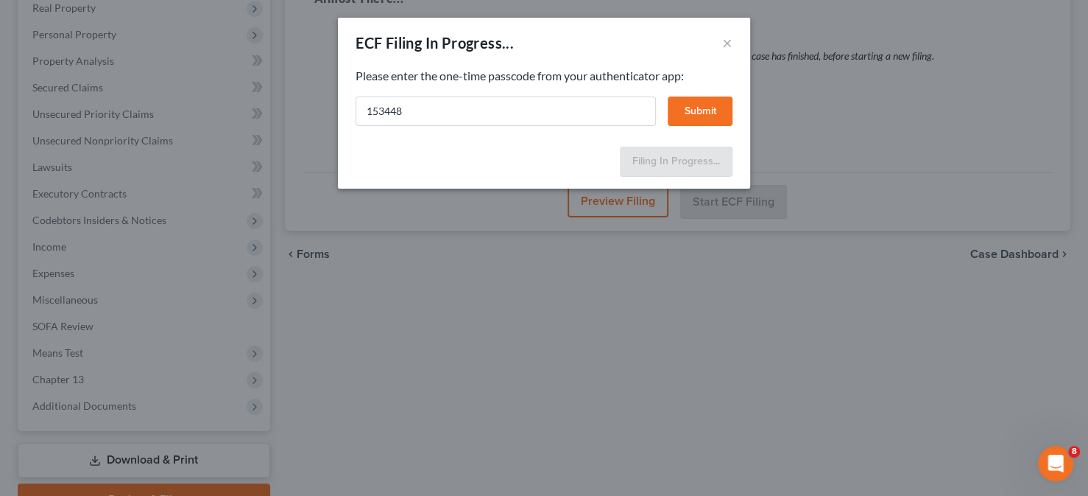
click at [697, 109] on button "Submit" at bounding box center [700, 110] width 65 height 29
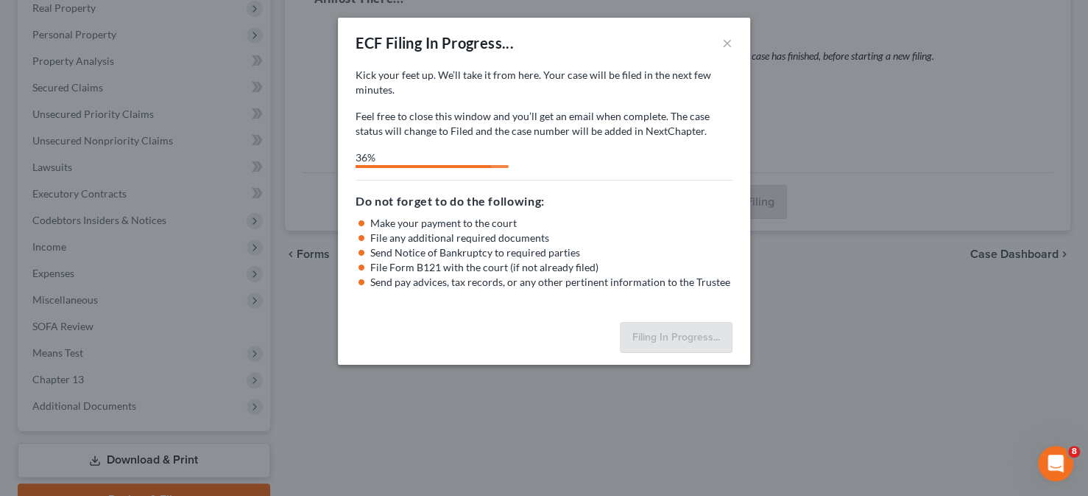
select select "0"
